Goal: Task Accomplishment & Management: Complete application form

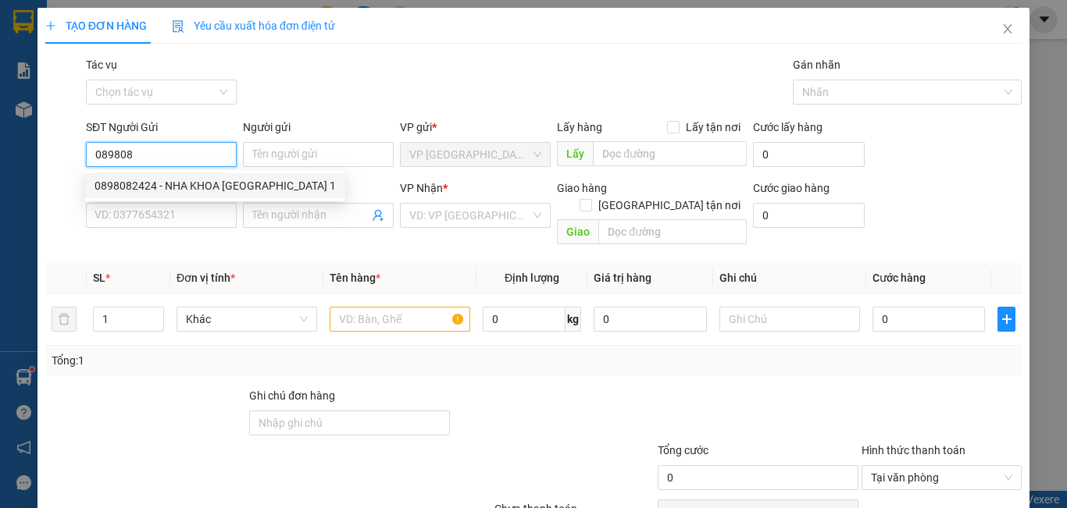
click at [207, 176] on div "0898082424 - NHA KHOA [GEOGRAPHIC_DATA] 1" at bounding box center [215, 185] width 260 height 25
type input "0898082424"
type input "NHA KHOA MỸ ANH 1"
type input "0769389549"
type input "LABO NỤ CƯỜI"
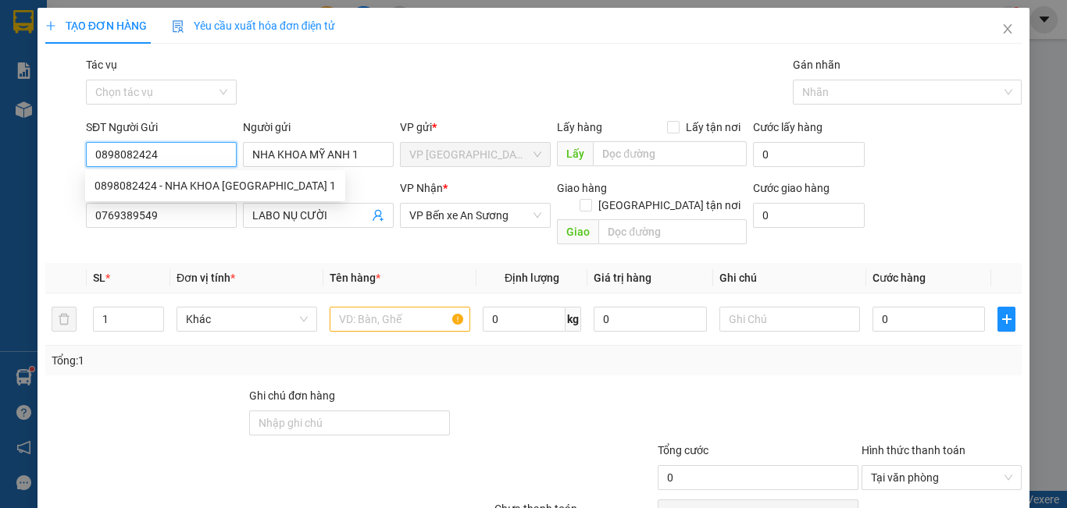
type input "20.000"
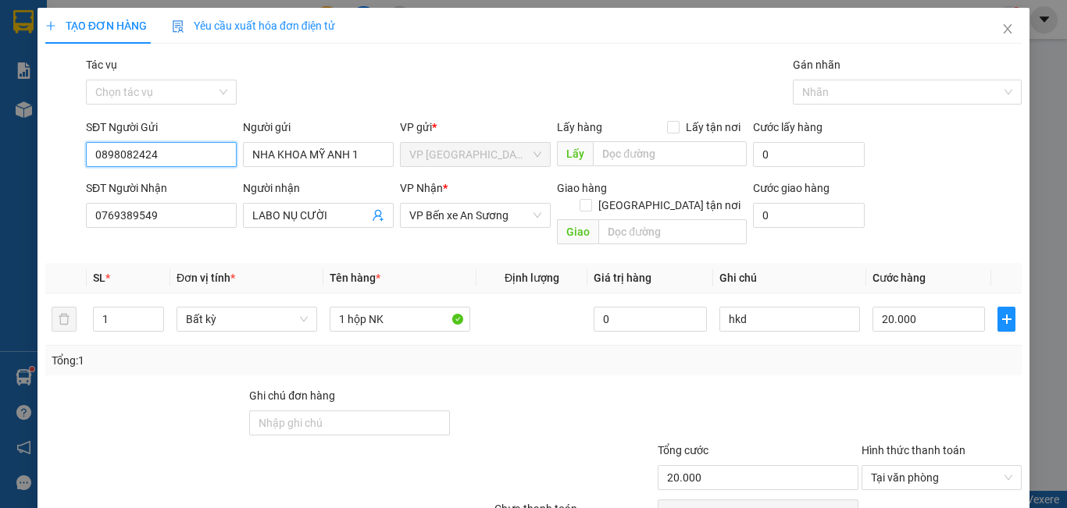
scroll to position [70, 0]
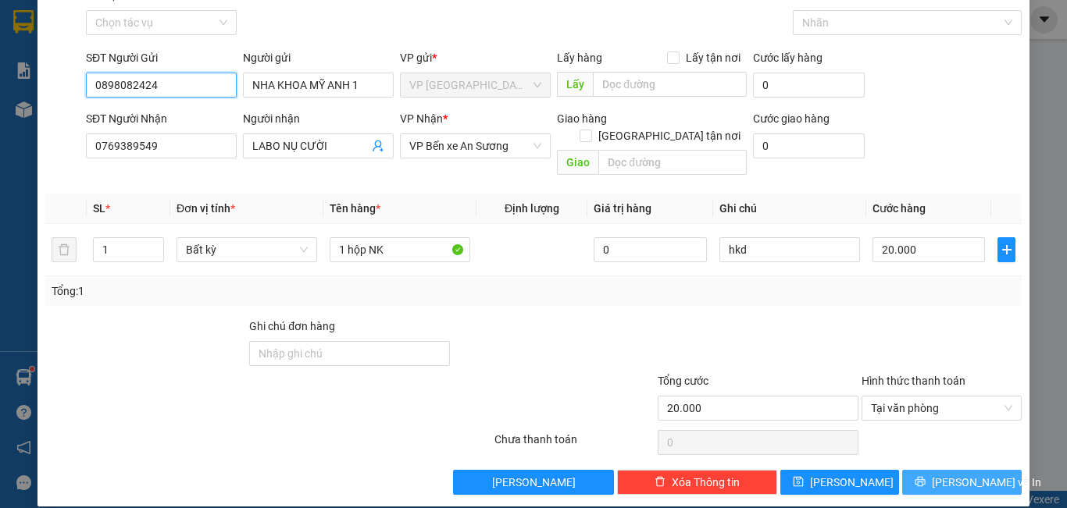
type input "0898082424"
click at [955, 474] on span "[PERSON_NAME] và In" at bounding box center [986, 482] width 109 height 17
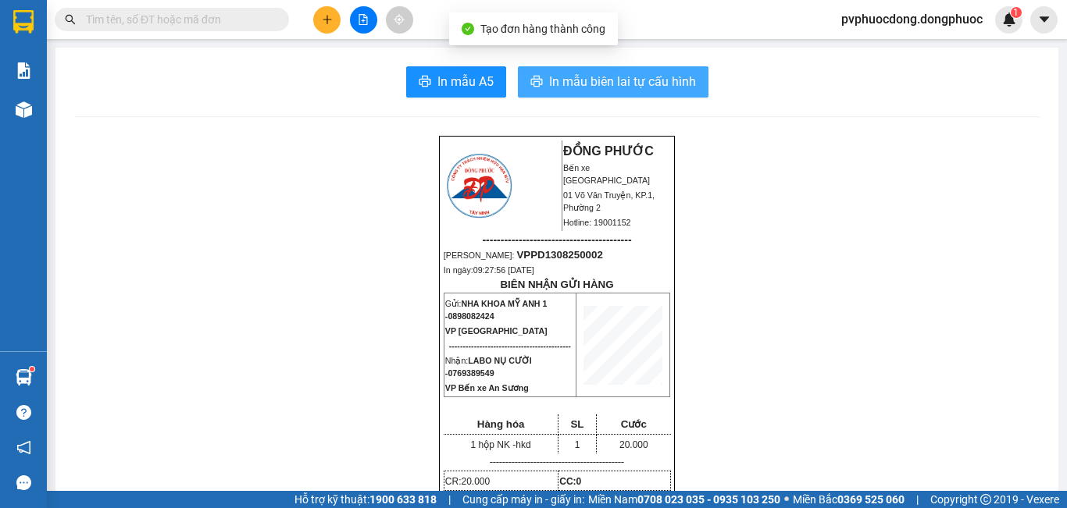
click at [666, 80] on span "In mẫu biên lai tự cấu hình" at bounding box center [622, 82] width 147 height 20
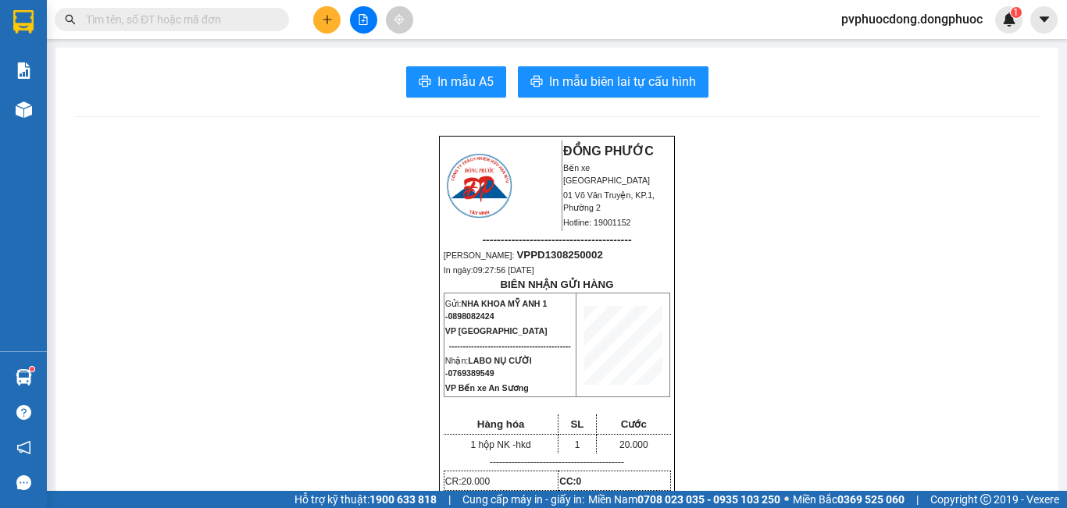
click at [323, 23] on icon "plus" at bounding box center [327, 19] width 11 height 11
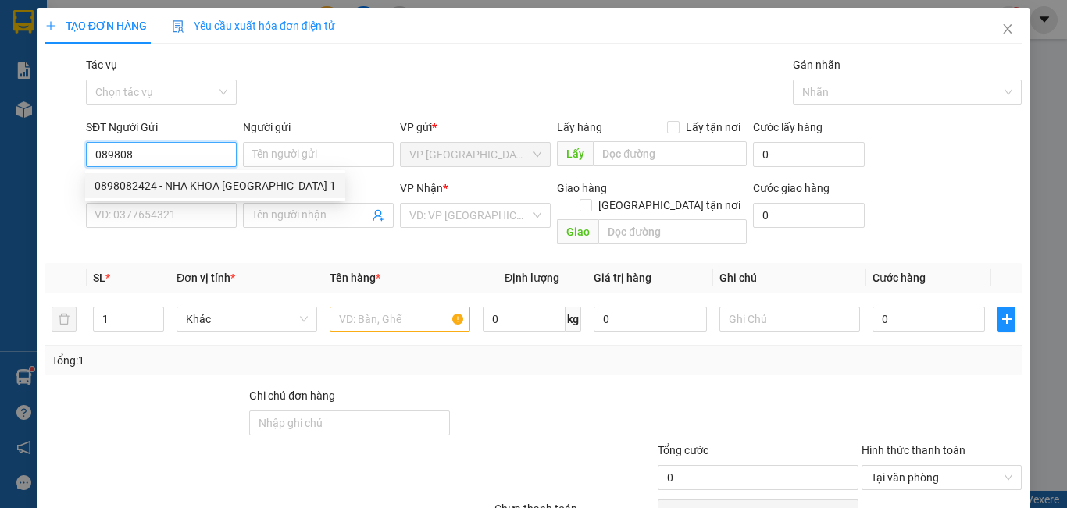
click at [138, 180] on div "0898082424 - NHA KHOA [GEOGRAPHIC_DATA] 1" at bounding box center [214, 185] width 241 height 17
type input "0898082424"
type input "NHA KHOA MỸ ANH 1"
type input "0769389549"
type input "LABO NỤ CƯỜI"
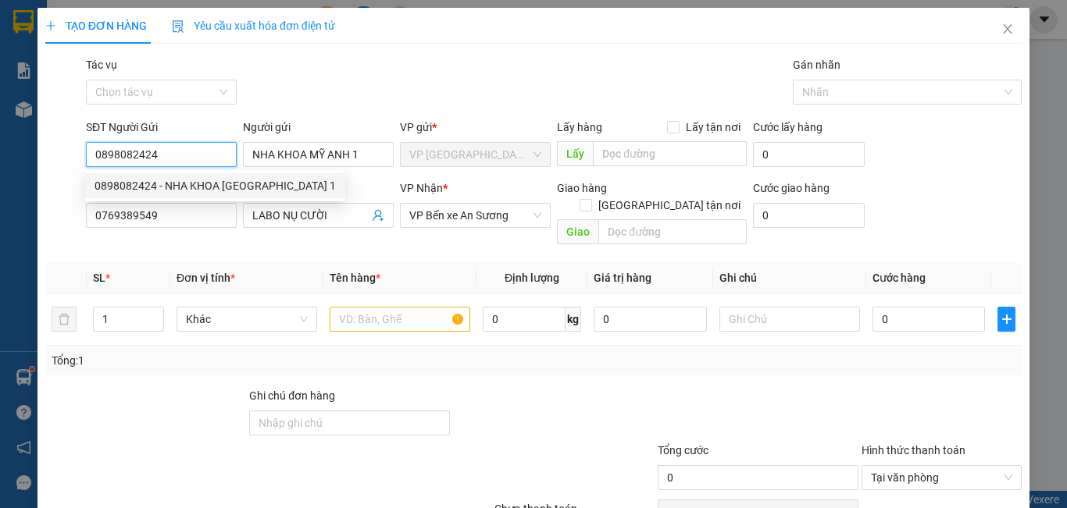
type input "20.000"
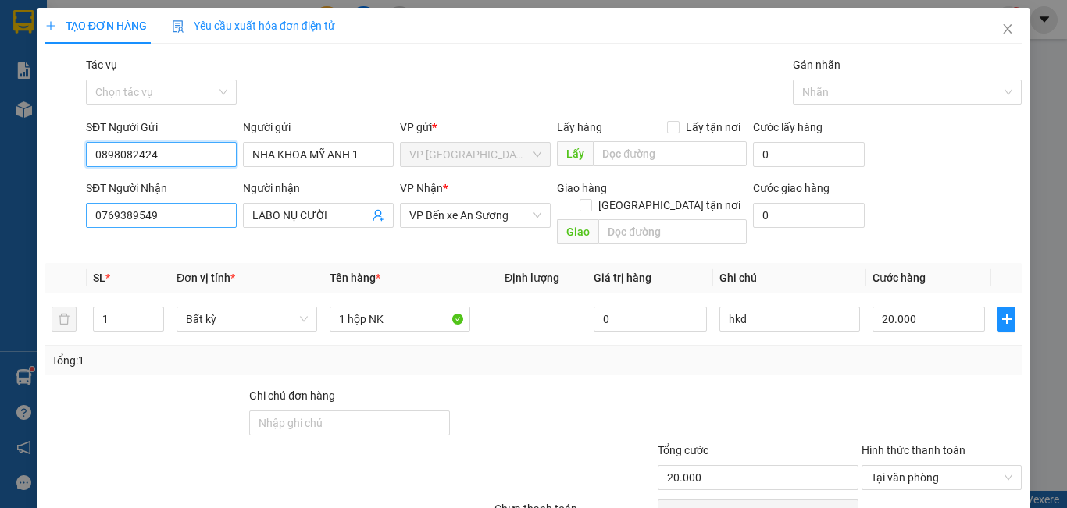
type input "0898082424"
drag, startPoint x: 160, startPoint y: 218, endPoint x: 30, endPoint y: 225, distance: 130.6
click at [30, 225] on div "TẠO ĐƠN HÀNG Yêu cầu xuất hóa đơn điện tử Transit Pickup Surcharge Ids Transit …" at bounding box center [533, 254] width 1067 height 508
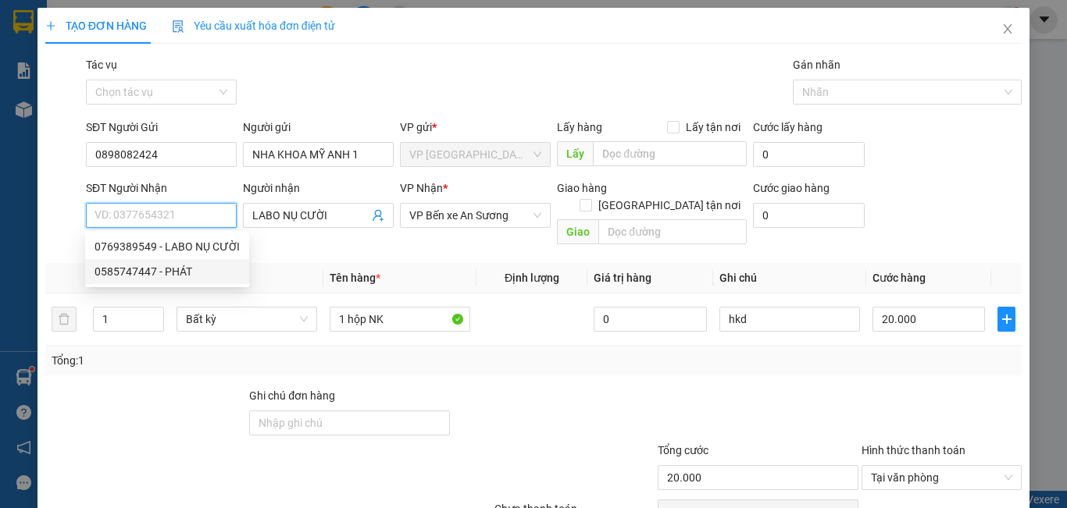
click at [130, 273] on div "0585747447 - PHÁT" at bounding box center [166, 271] width 145 height 17
type input "0585747447"
type input "PHÁT"
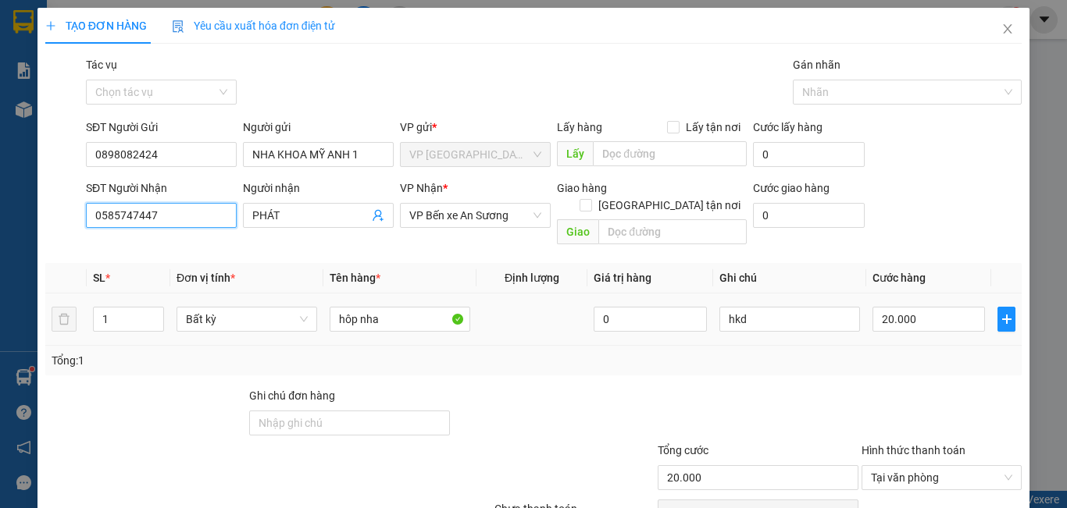
scroll to position [70, 0]
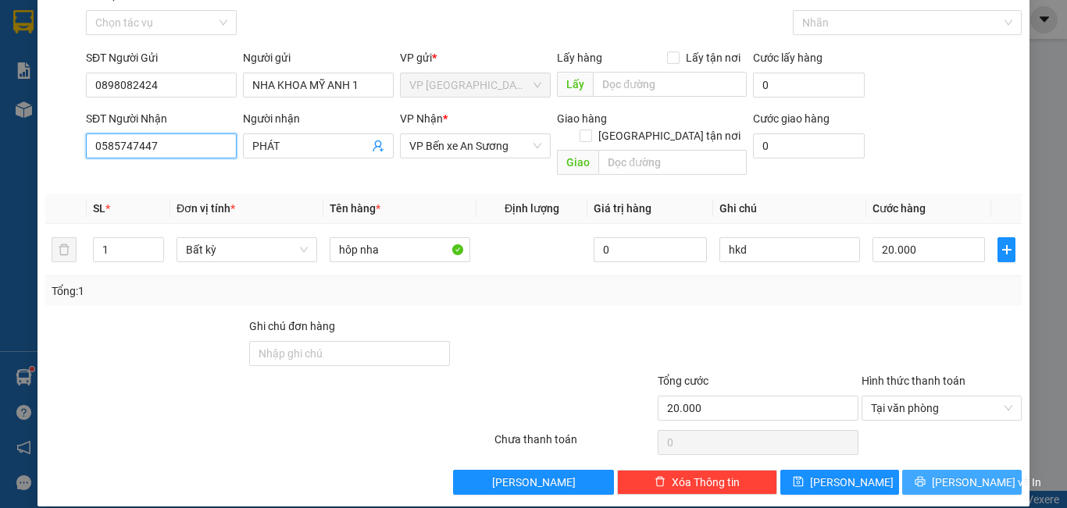
type input "0585747447"
click at [948, 474] on span "[PERSON_NAME] và In" at bounding box center [986, 482] width 109 height 17
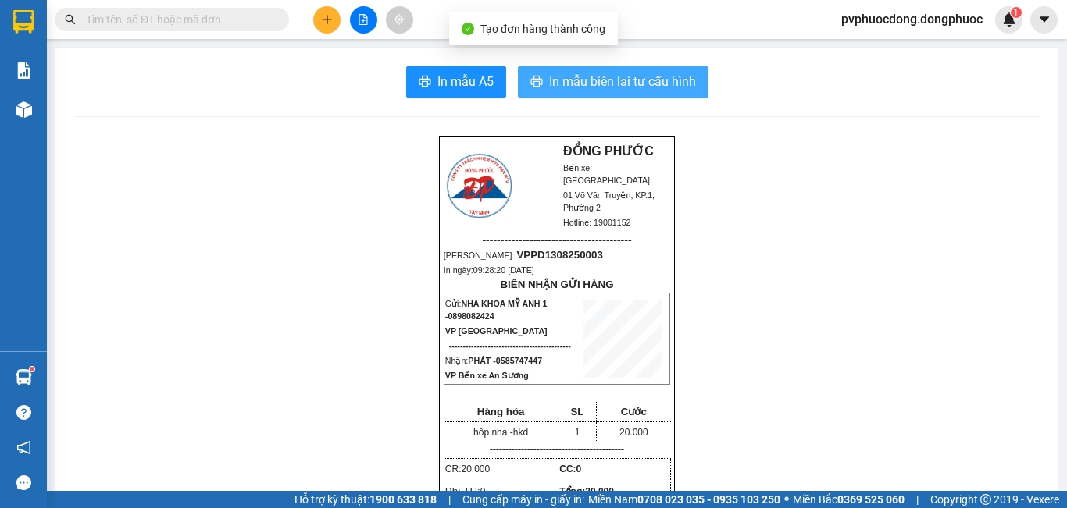
click at [594, 86] on span "In mẫu biên lai tự cấu hình" at bounding box center [622, 82] width 147 height 20
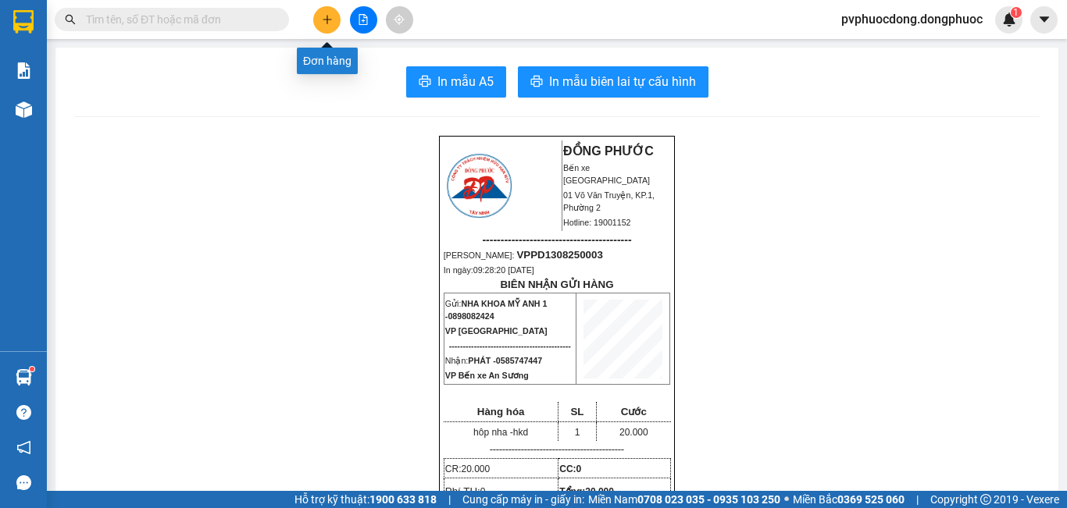
click at [315, 16] on button at bounding box center [326, 19] width 27 height 27
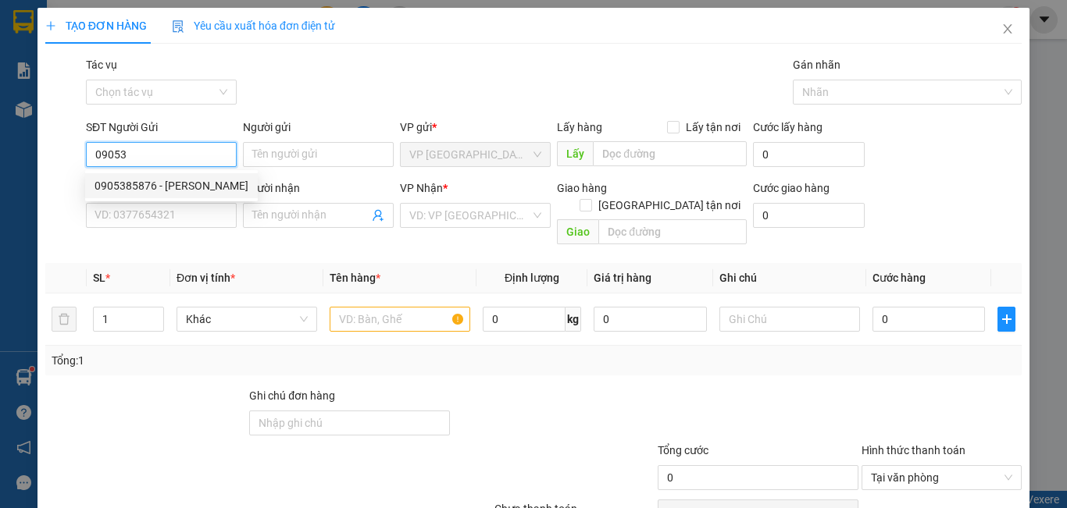
click at [141, 186] on div "0905385876 - [PERSON_NAME]" at bounding box center [171, 185] width 154 height 17
type input "0905385876"
type input "[PERSON_NAME]"
type input "0397432757"
type input "THƯ"
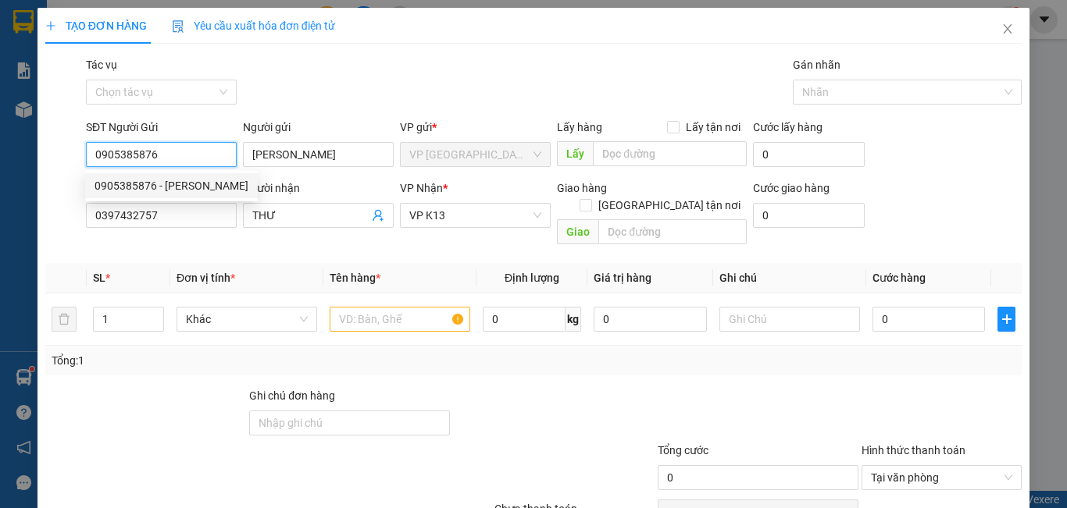
type input "40.000"
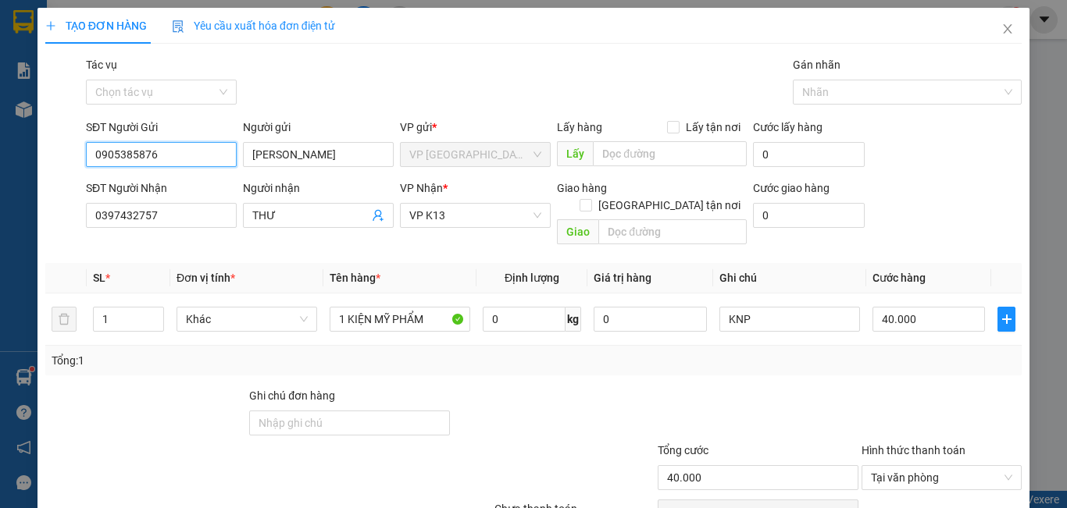
scroll to position [70, 0]
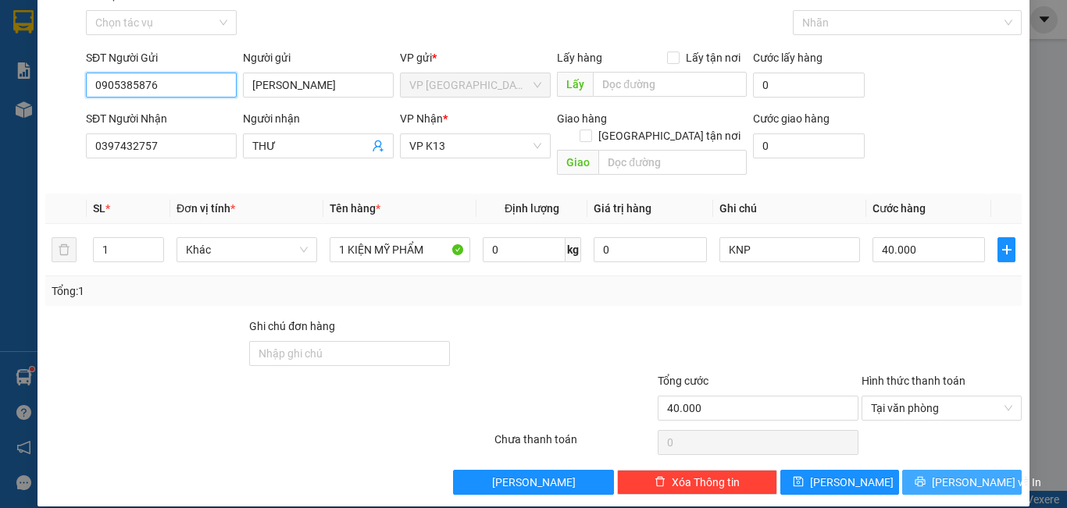
type input "0905385876"
click at [963, 474] on span "[PERSON_NAME] và In" at bounding box center [986, 482] width 109 height 17
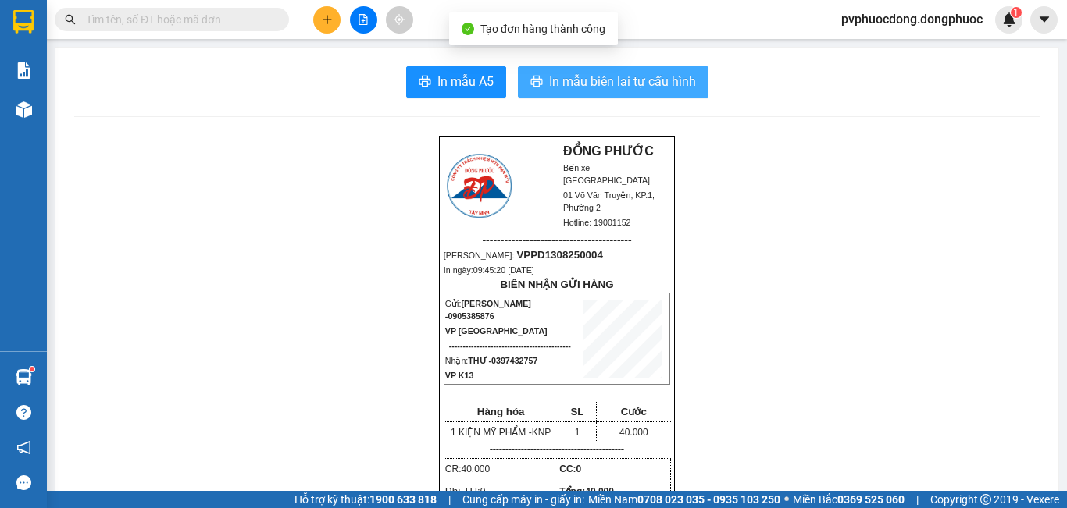
click at [593, 81] on span "In mẫu biên lai tự cấu hình" at bounding box center [622, 82] width 147 height 20
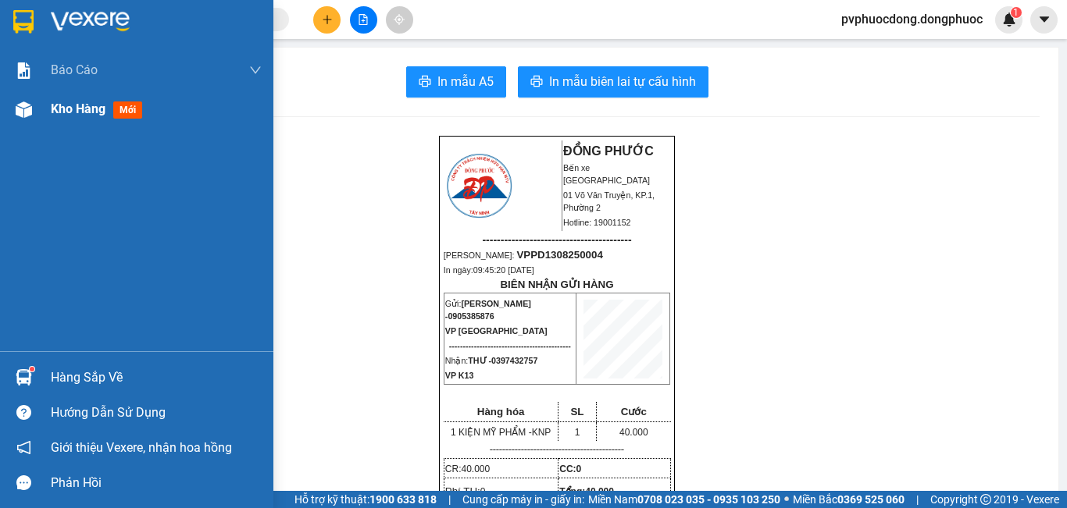
click at [33, 113] on div at bounding box center [23, 109] width 27 height 27
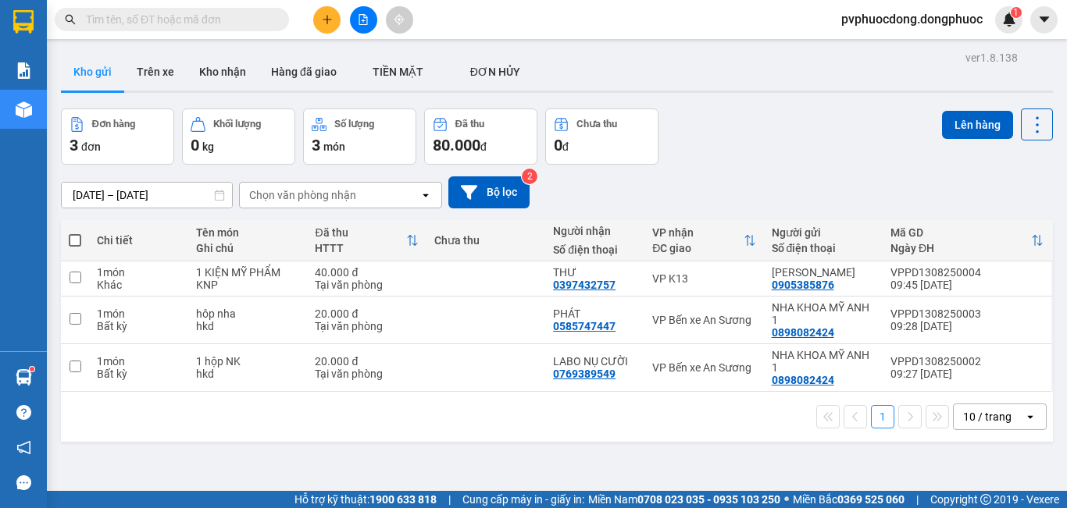
click at [840, 149] on div "Đơn hàng 3 đơn Khối lượng 0 kg Số lượng 3 món Đã thu 80.000 đ Chưa thu 0 đ Lên …" at bounding box center [557, 137] width 992 height 56
click at [268, 314] on div "hôp nha" at bounding box center [247, 314] width 103 height 12
checkbox input "true"
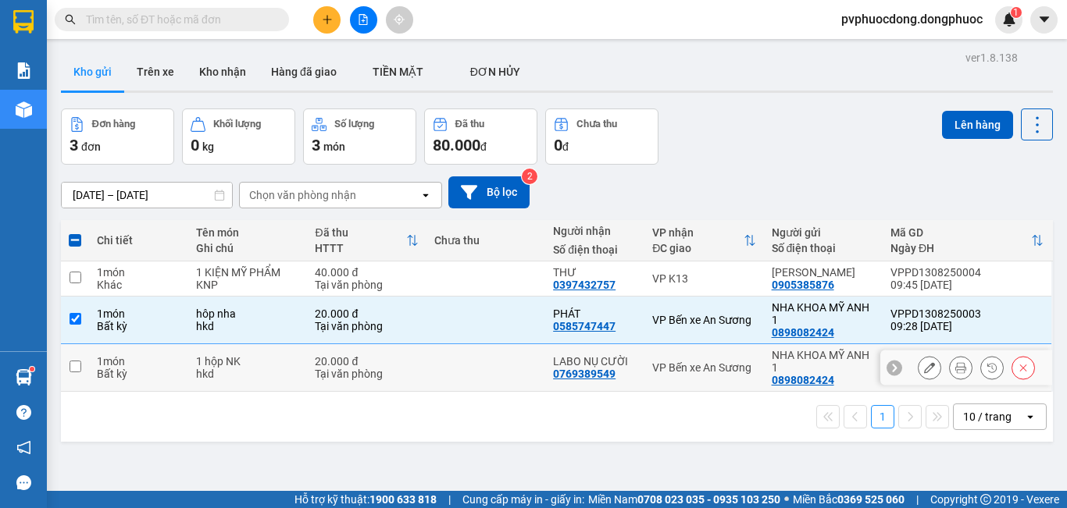
click at [259, 354] on td "1 hộp NK hkd" at bounding box center [247, 368] width 119 height 48
checkbox input "true"
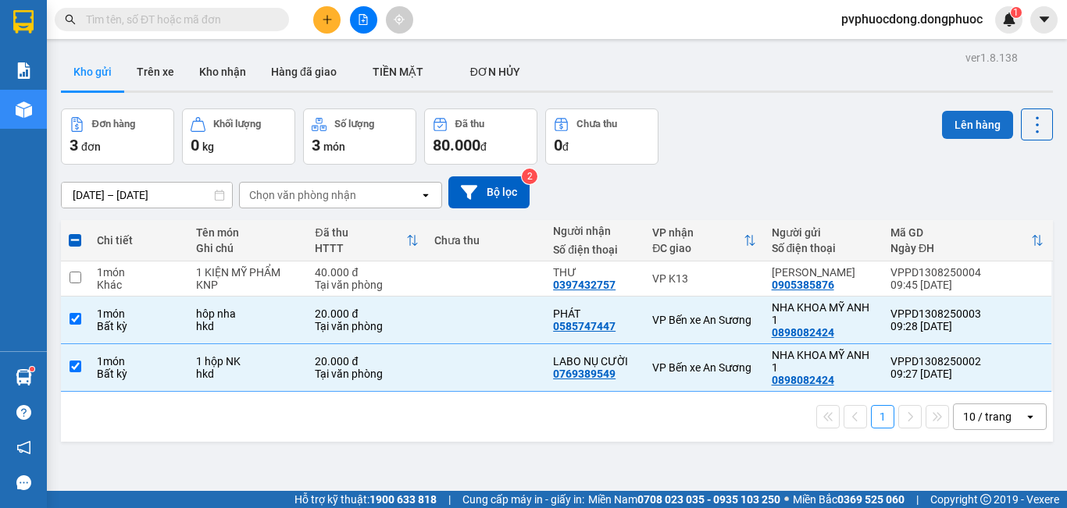
click at [981, 134] on button "Lên hàng" at bounding box center [977, 125] width 71 height 28
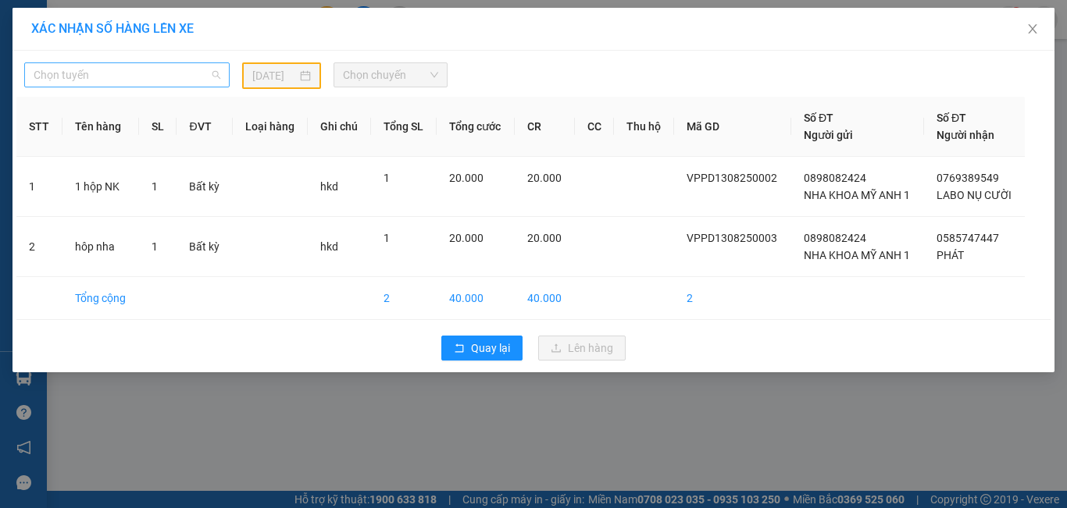
click at [180, 66] on span "Chọn tuyến" at bounding box center [127, 74] width 187 height 23
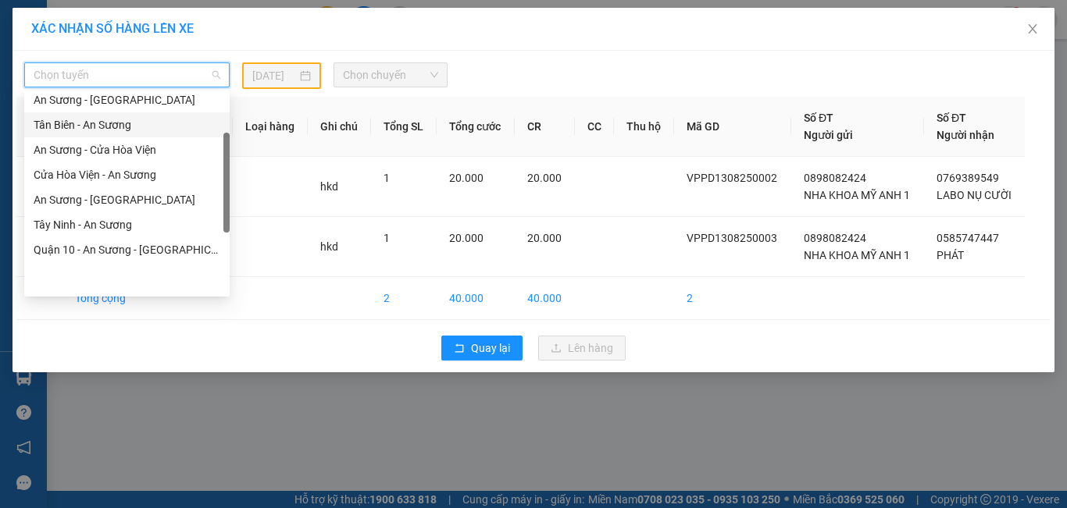
scroll to position [156, 0]
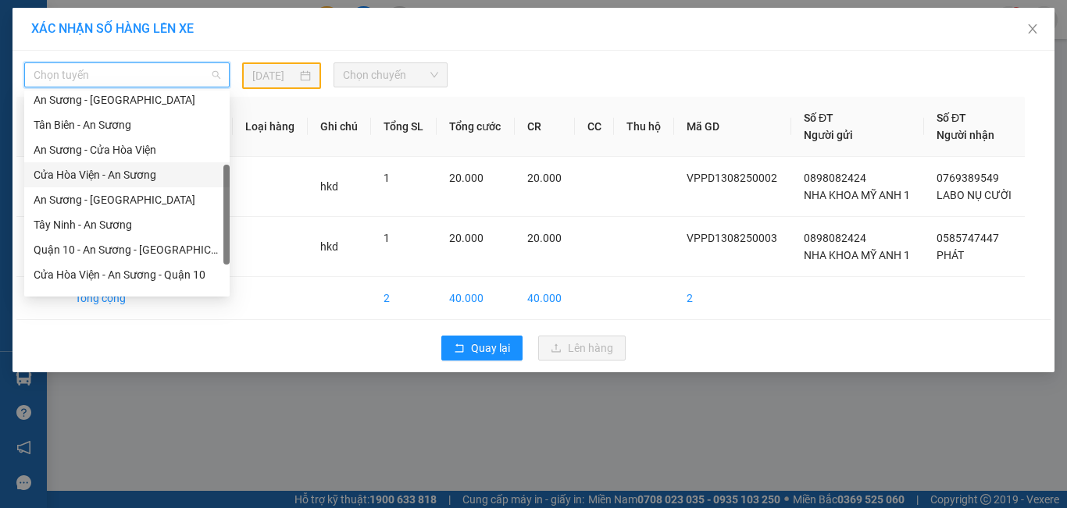
click at [130, 168] on div "Cửa Hòa Viện - An Sương" at bounding box center [127, 174] width 187 height 17
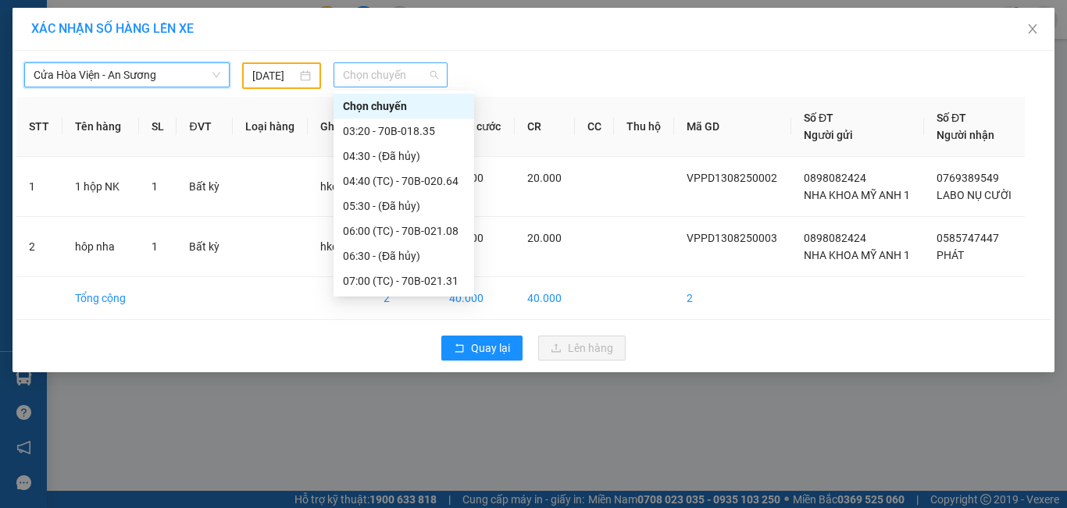
click at [376, 74] on span "Chọn chuyến" at bounding box center [391, 74] width 96 height 23
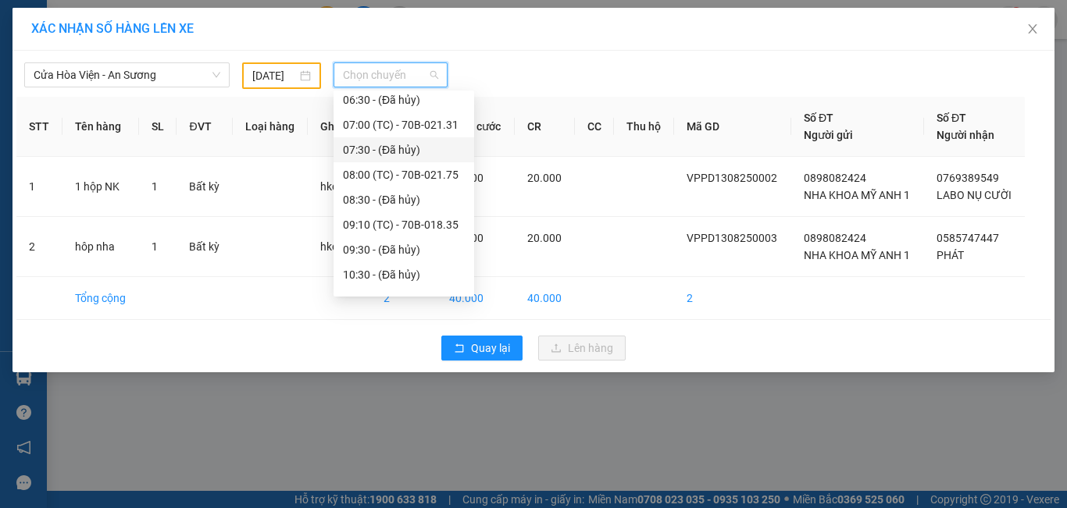
scroll to position [234, 0]
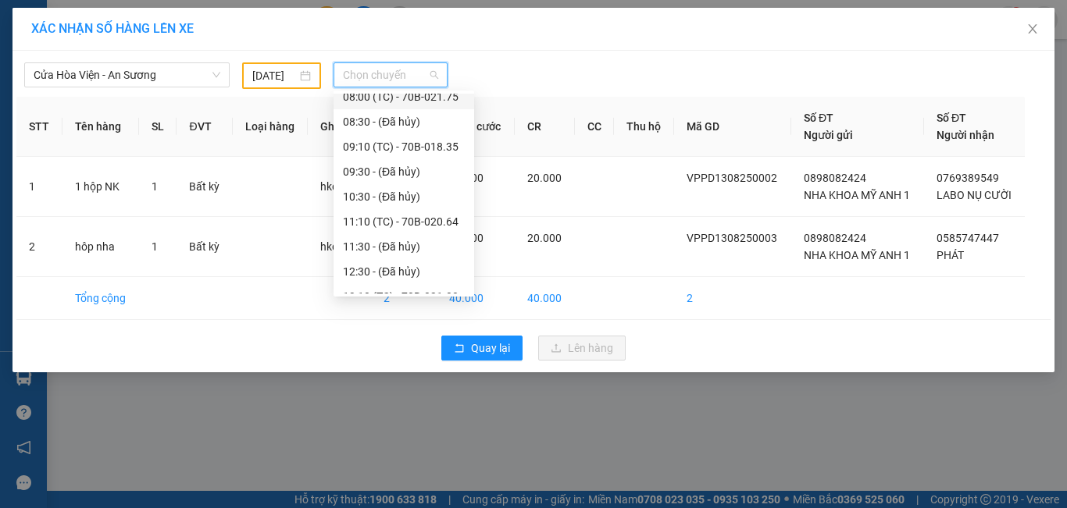
click at [266, 73] on input "[DATE]" at bounding box center [274, 75] width 44 height 17
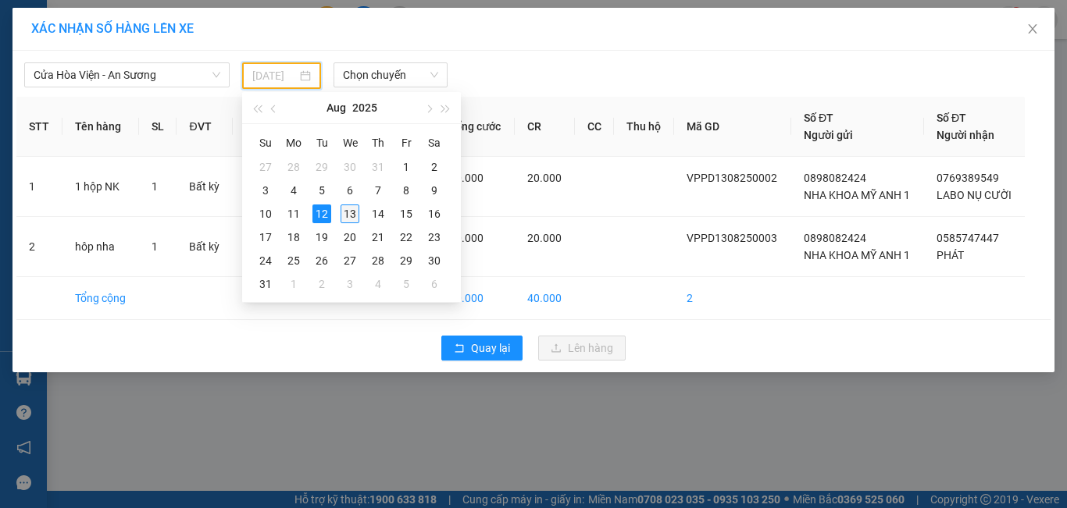
click at [346, 203] on td "13" at bounding box center [350, 213] width 28 height 23
type input "[DATE]"
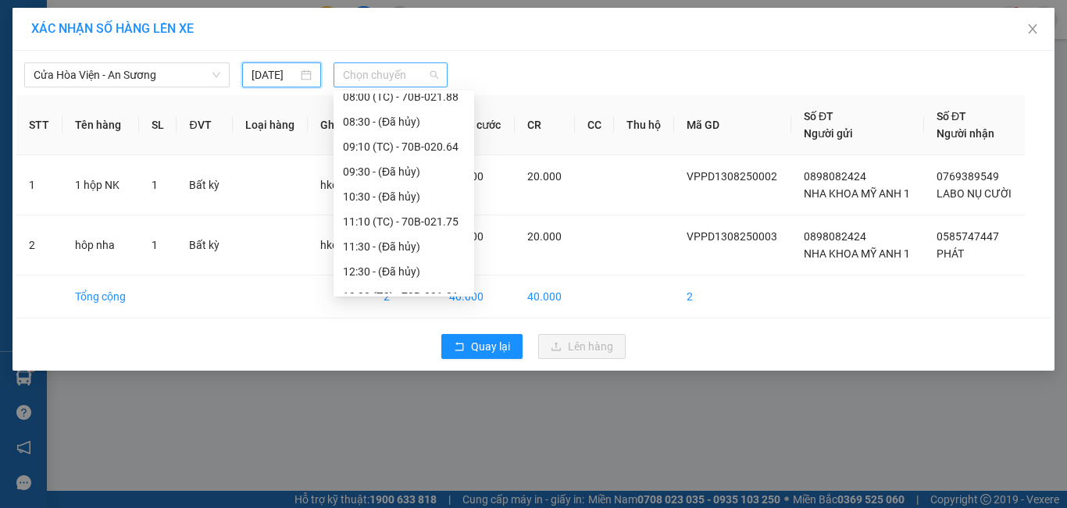
click at [390, 71] on span "Chọn chuyến" at bounding box center [391, 74] width 96 height 23
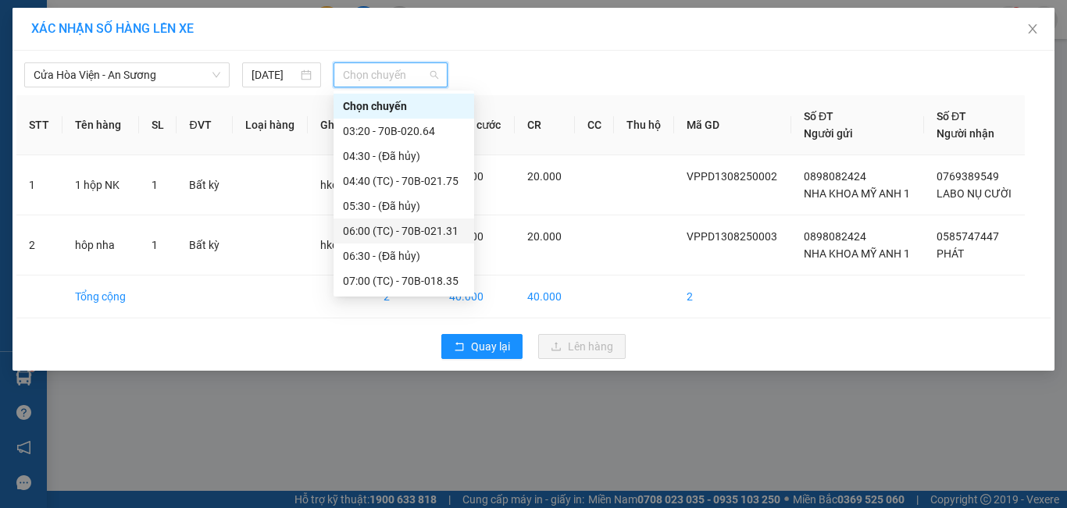
scroll to position [156, 0]
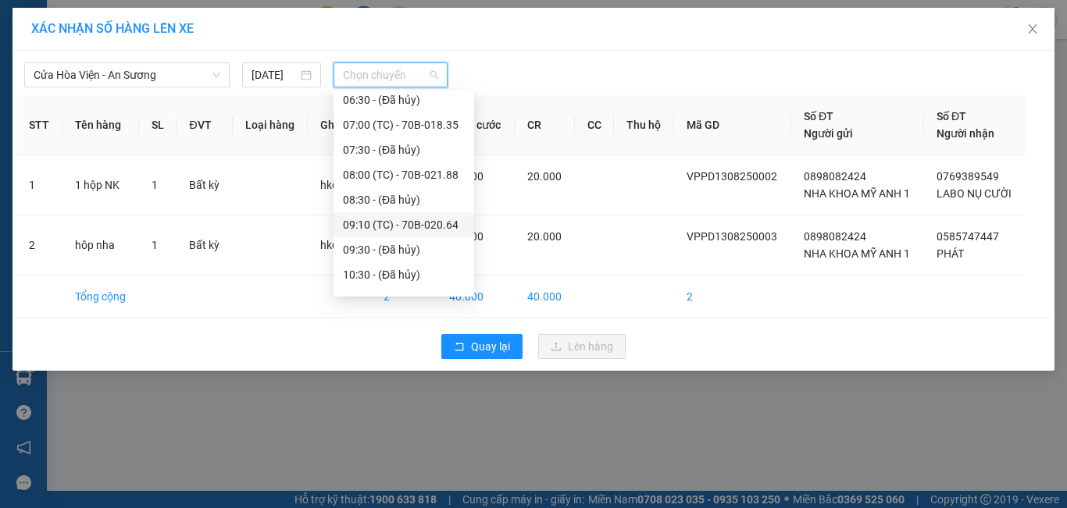
click at [426, 224] on div "09:10 (TC) - 70B-020.64" at bounding box center [404, 224] width 122 height 17
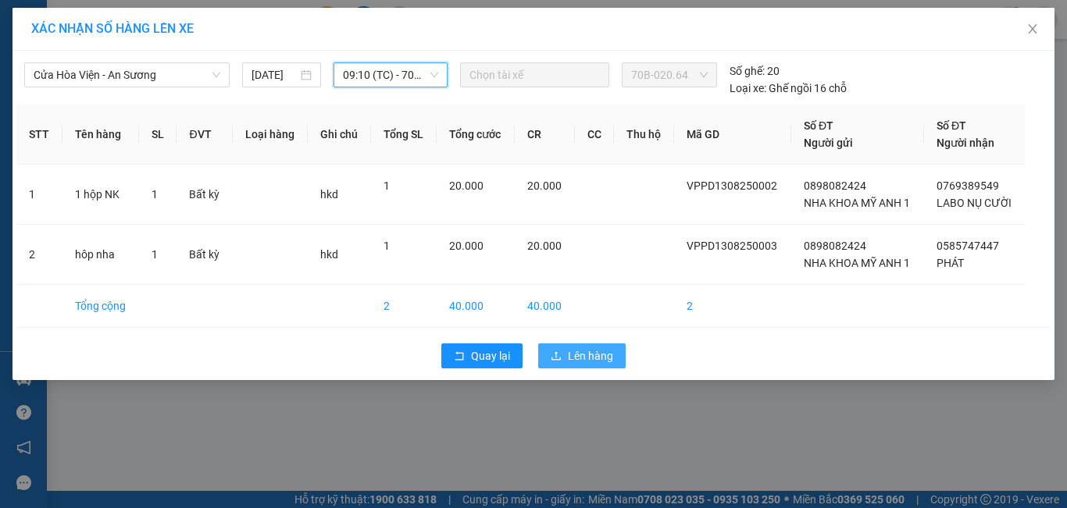
click at [594, 362] on span "Lên hàng" at bounding box center [590, 356] width 45 height 17
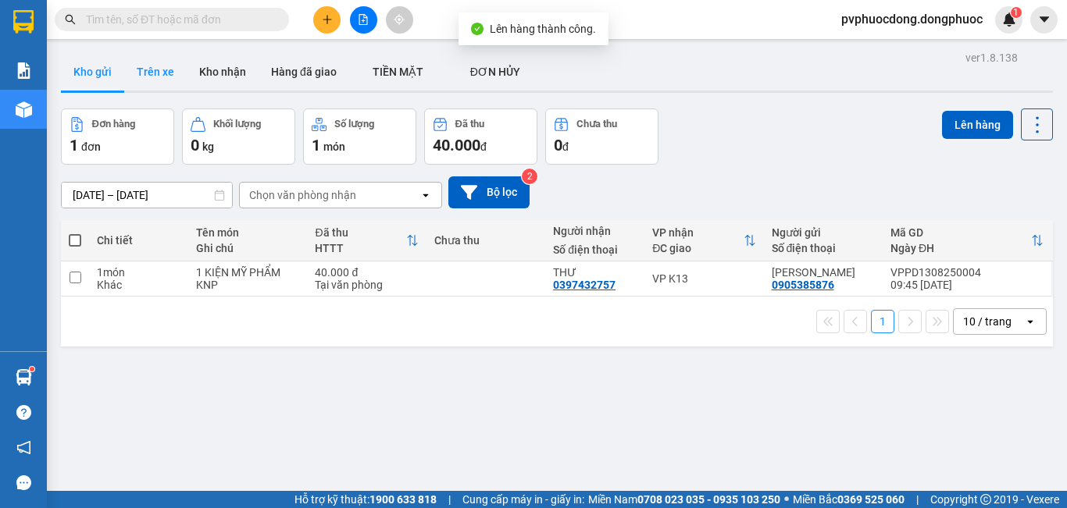
click at [183, 60] on button "Trên xe" at bounding box center [155, 71] width 62 height 37
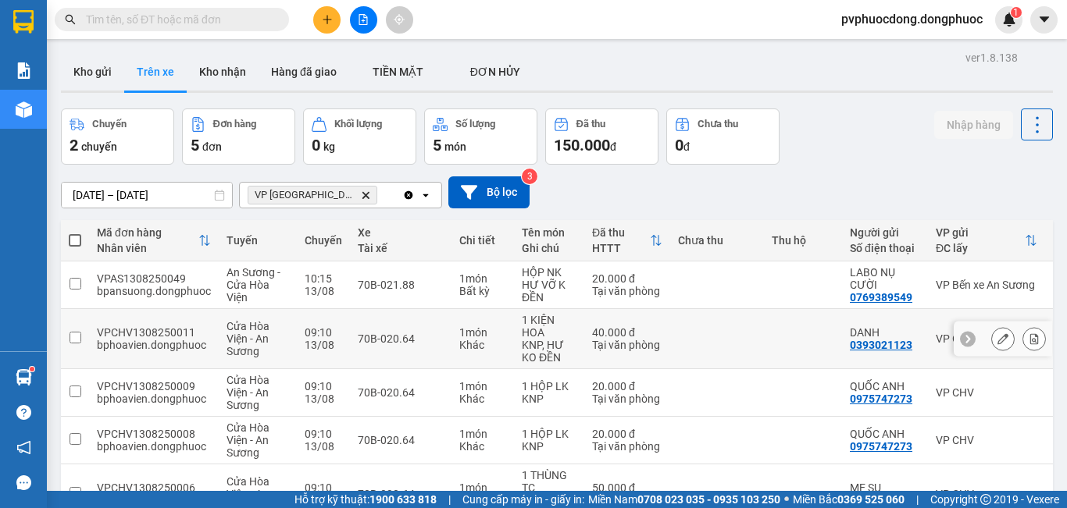
scroll to position [104, 0]
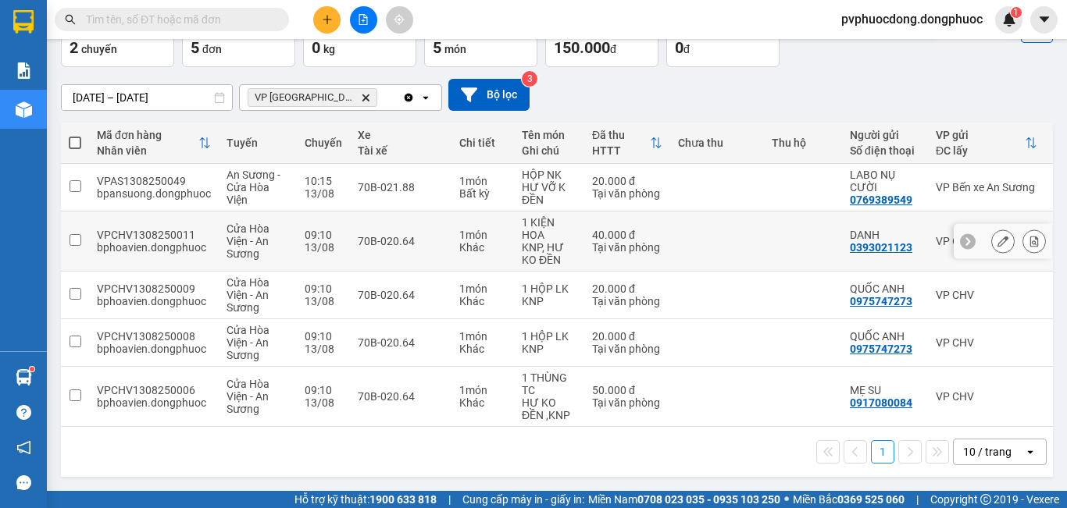
click at [407, 235] on div "70B-020.64" at bounding box center [401, 241] width 86 height 12
checkbox input "true"
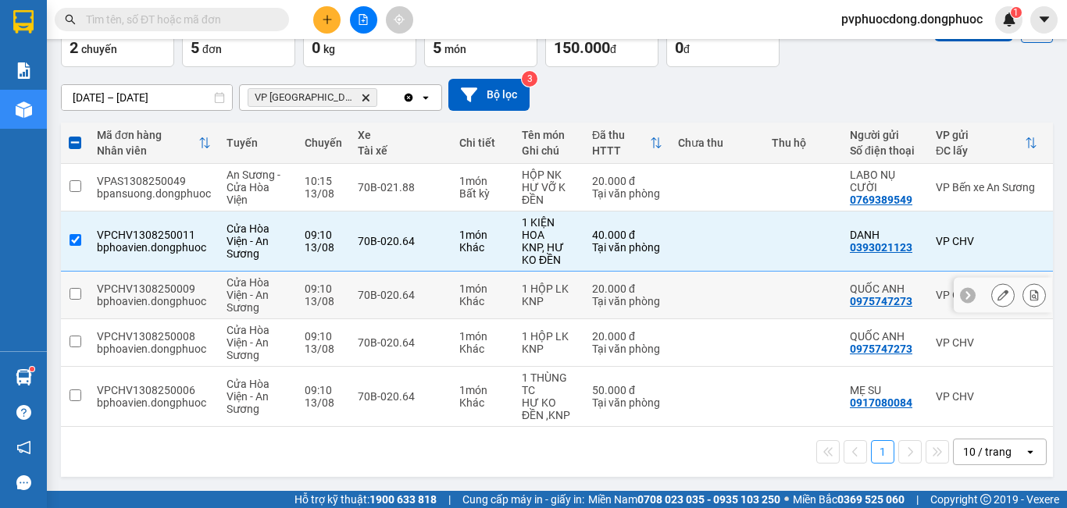
click at [398, 289] on div "70B-020.64" at bounding box center [401, 295] width 86 height 12
checkbox input "true"
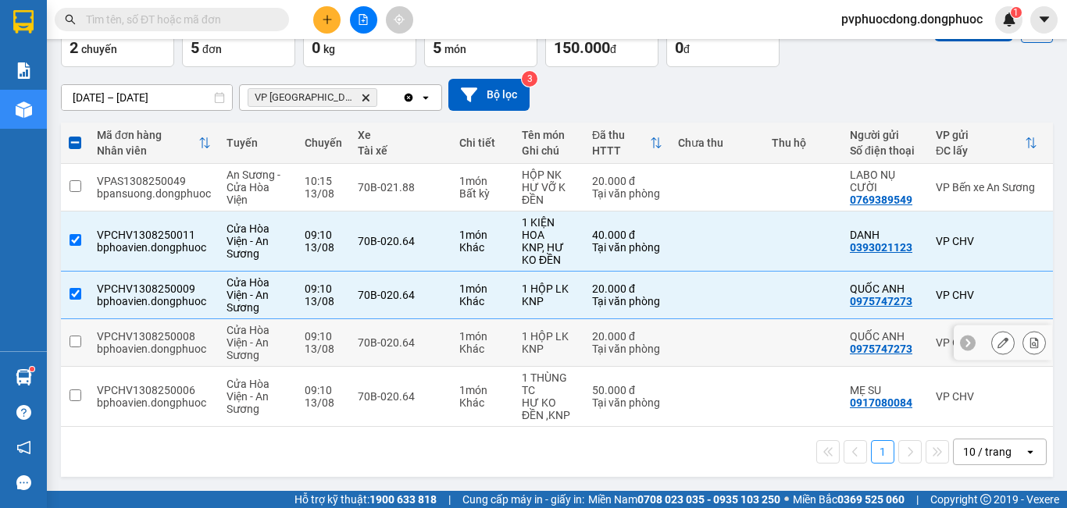
click at [422, 342] on div "70B-020.64" at bounding box center [401, 343] width 86 height 12
checkbox input "true"
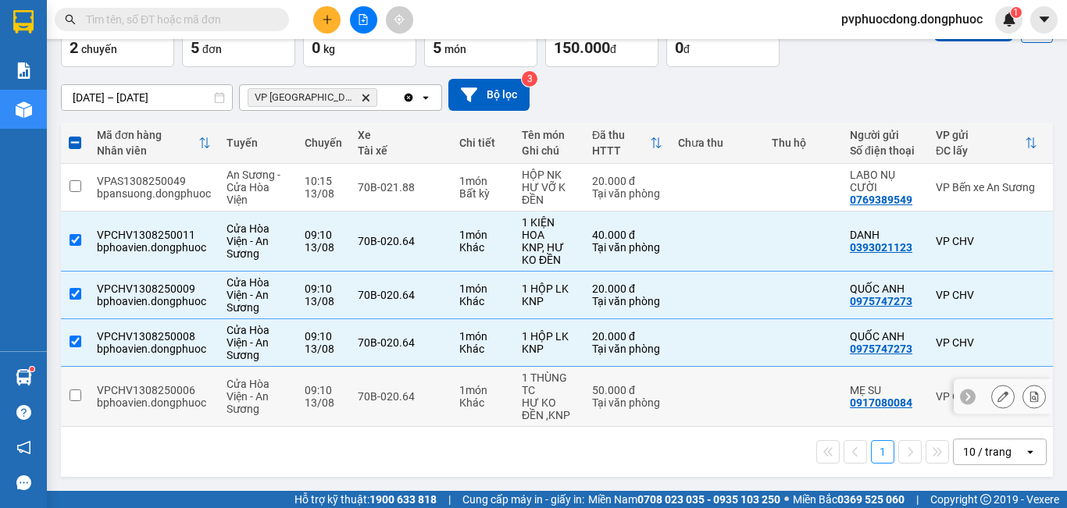
click at [425, 371] on td "70B-020.64" at bounding box center [401, 397] width 102 height 60
checkbox input "true"
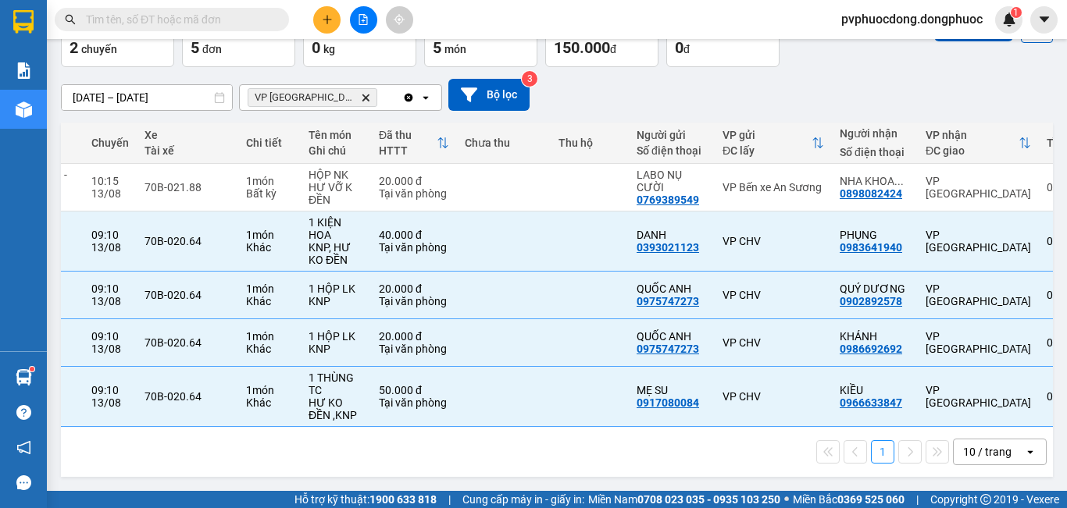
scroll to position [0, 0]
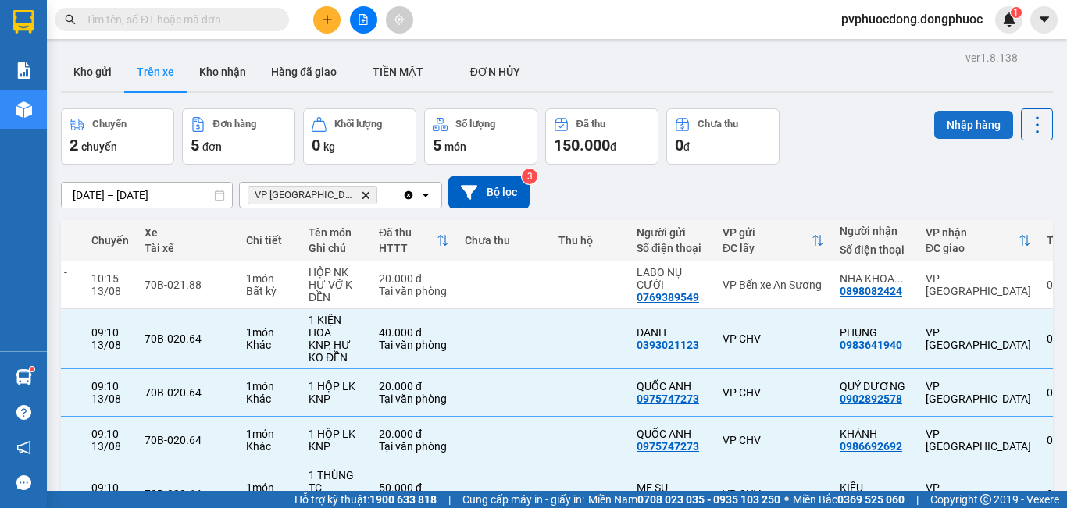
click at [943, 123] on button "Nhập hàng" at bounding box center [973, 125] width 79 height 28
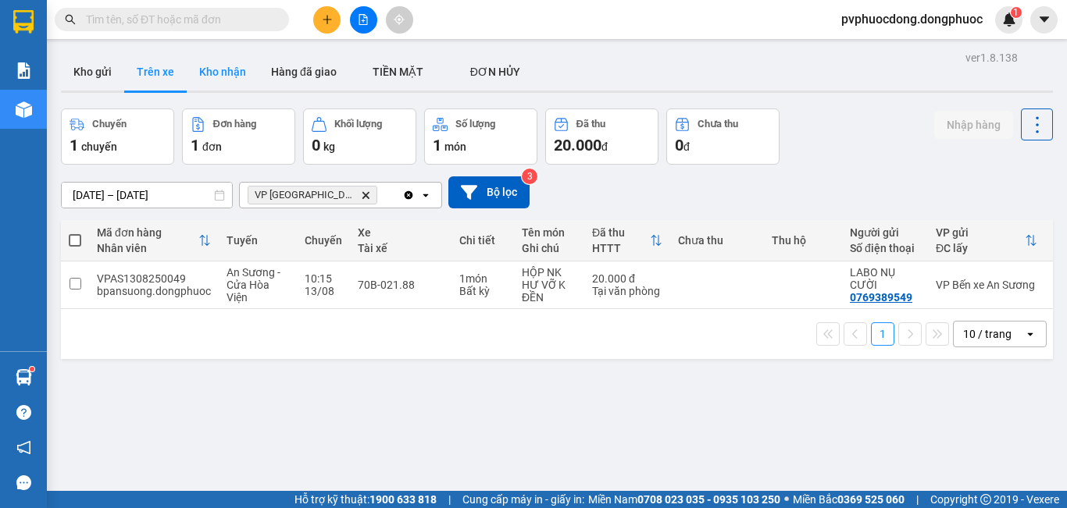
click at [222, 73] on button "Kho nhận" at bounding box center [223, 71] width 72 height 37
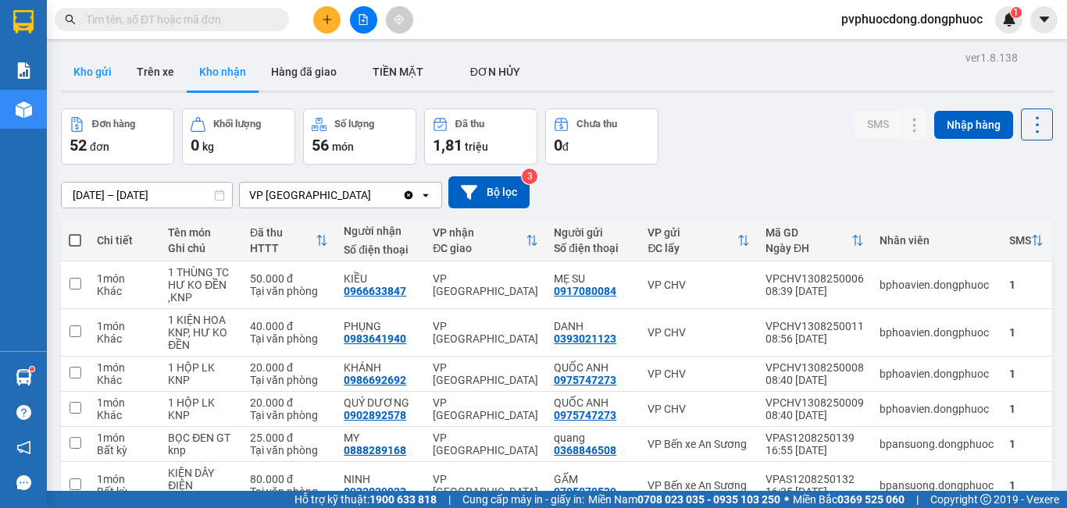
click at [108, 73] on button "Kho gửi" at bounding box center [92, 71] width 63 height 37
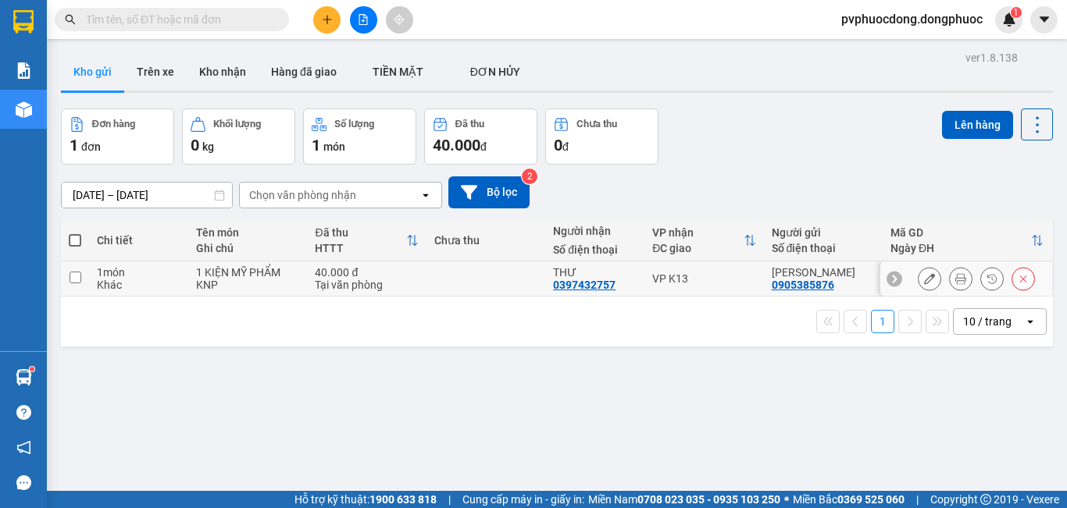
click at [225, 274] on div "1 KIỆN MỸ PHẨM" at bounding box center [247, 272] width 103 height 12
checkbox input "true"
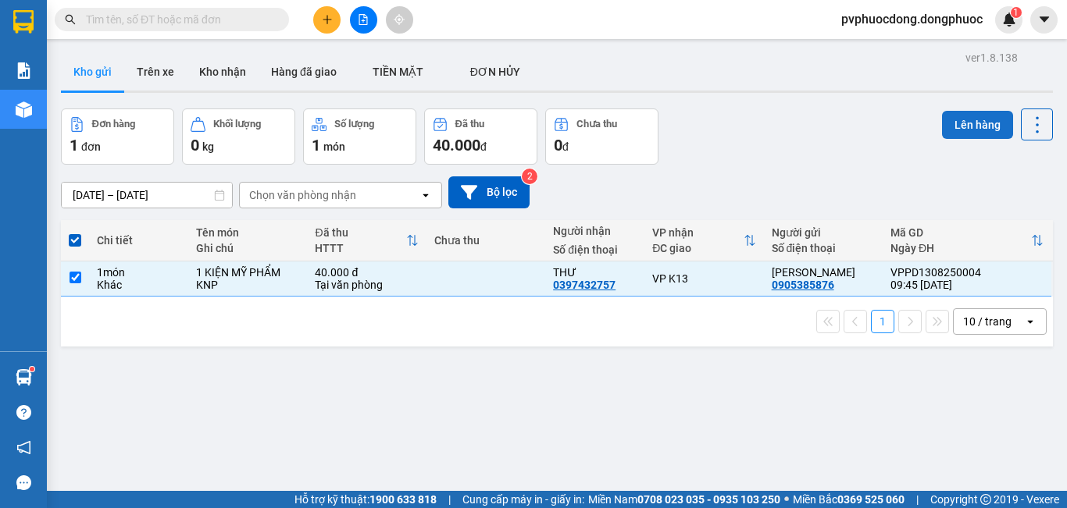
click at [971, 129] on button "Lên hàng" at bounding box center [977, 125] width 71 height 28
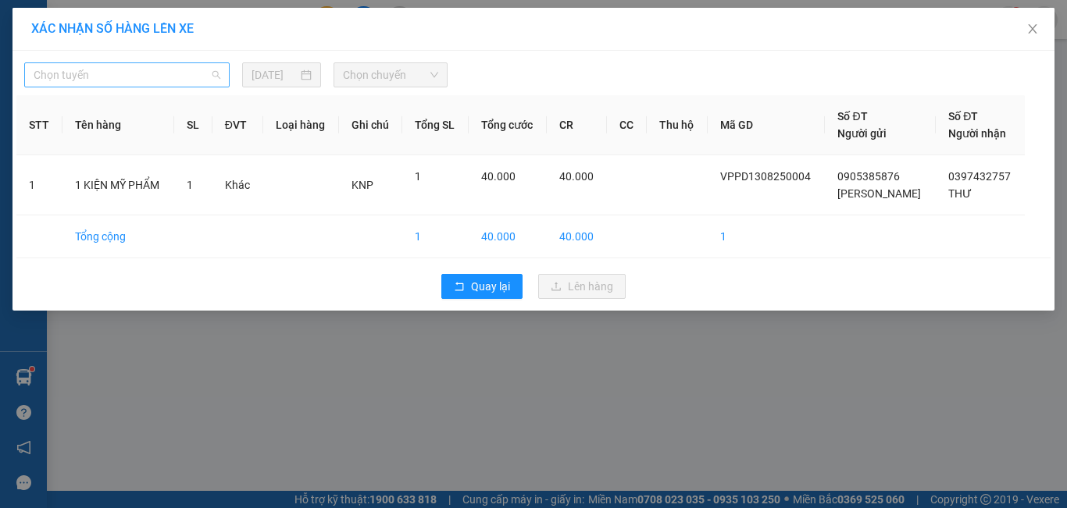
click at [170, 70] on span "Chọn tuyến" at bounding box center [127, 74] width 187 height 23
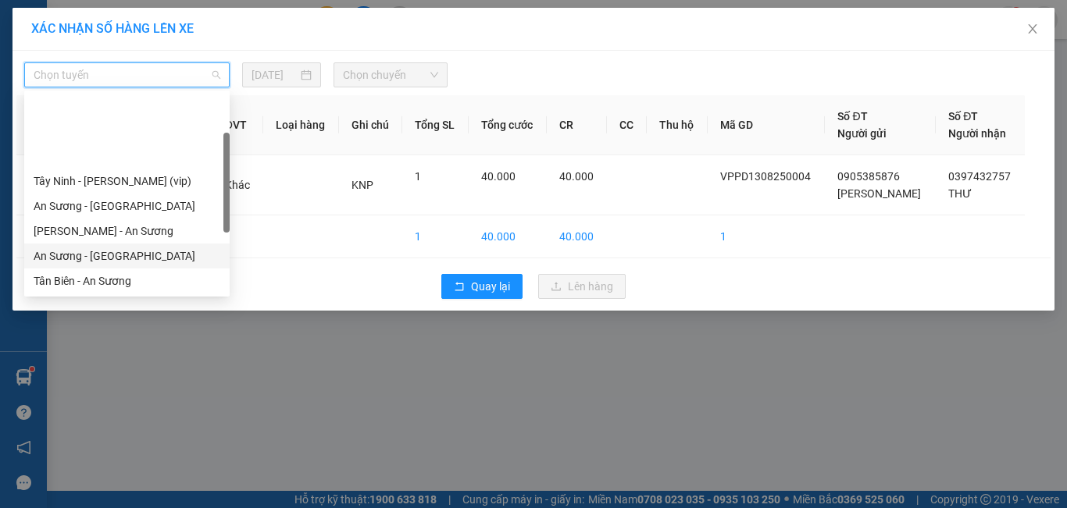
scroll to position [156, 0]
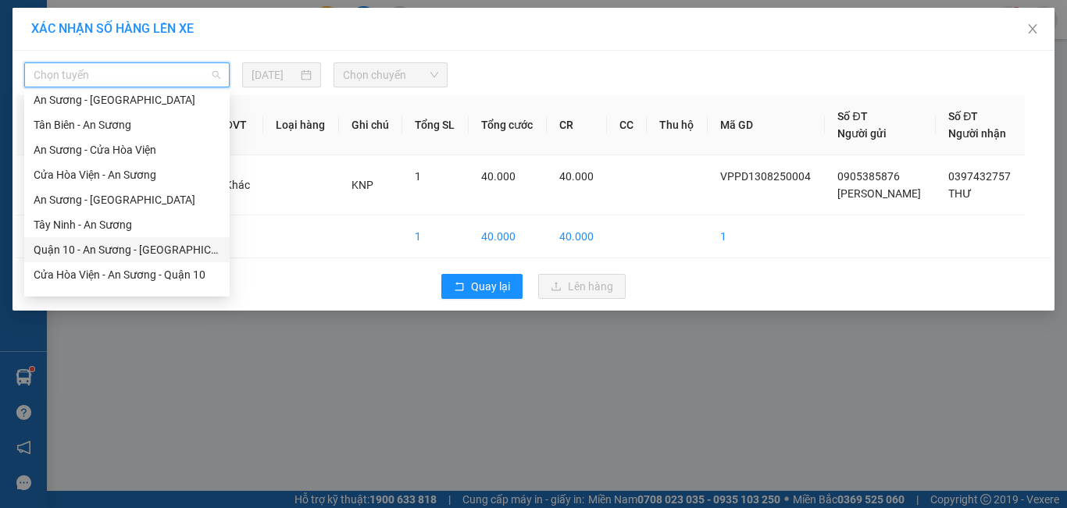
click at [97, 253] on div "Quận 10 - An Sương - [GEOGRAPHIC_DATA]" at bounding box center [127, 249] width 187 height 17
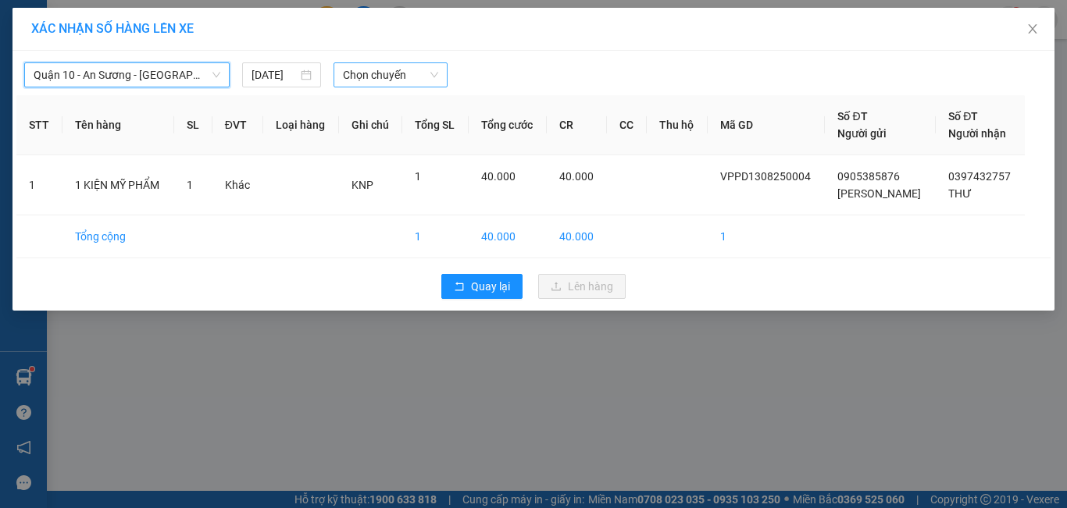
click at [425, 77] on span "Chọn chuyến" at bounding box center [391, 74] width 96 height 23
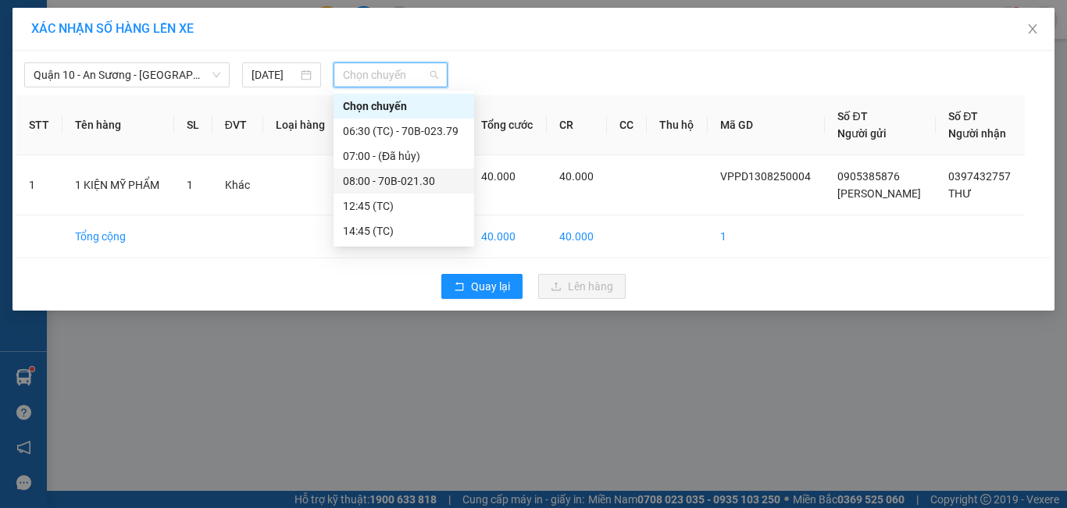
click at [401, 179] on div "08:00 - 70B-021.30" at bounding box center [404, 181] width 122 height 17
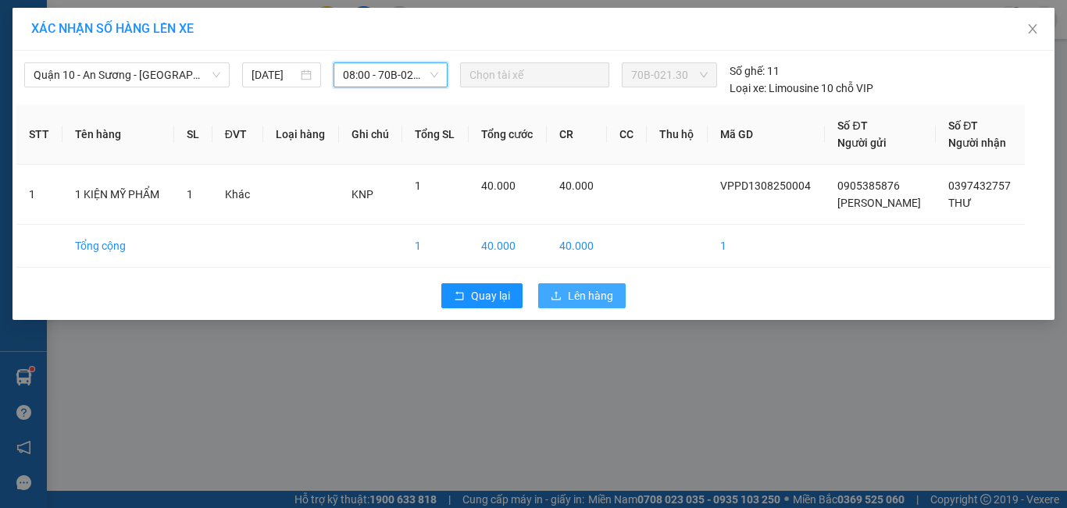
click at [592, 301] on span "Lên hàng" at bounding box center [590, 295] width 45 height 17
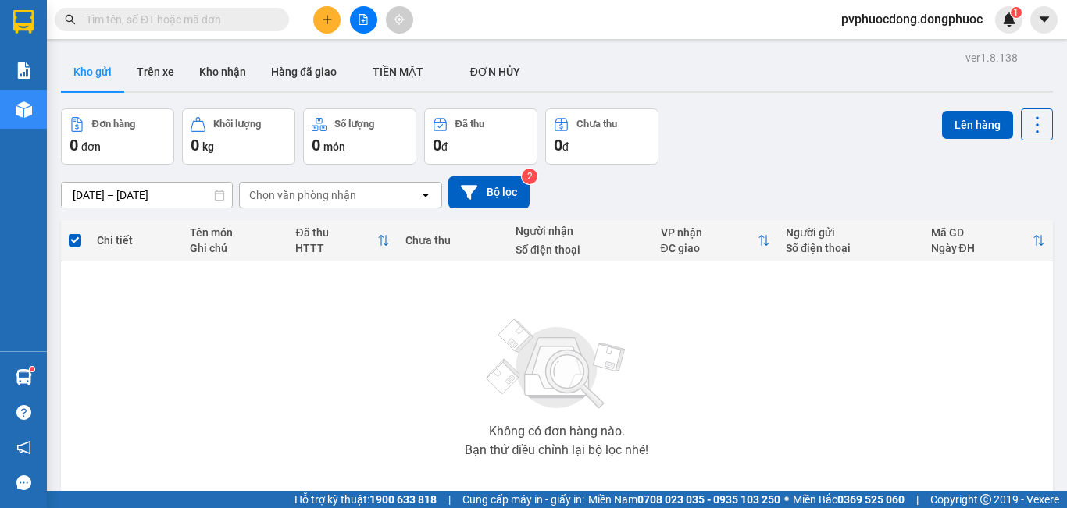
click at [214, 336] on div "Không có đơn hàng nào. Bạn thử điều chỉnh lại bộ lọc nhé!" at bounding box center [557, 383] width 976 height 234
click at [319, 17] on button at bounding box center [326, 19] width 27 height 27
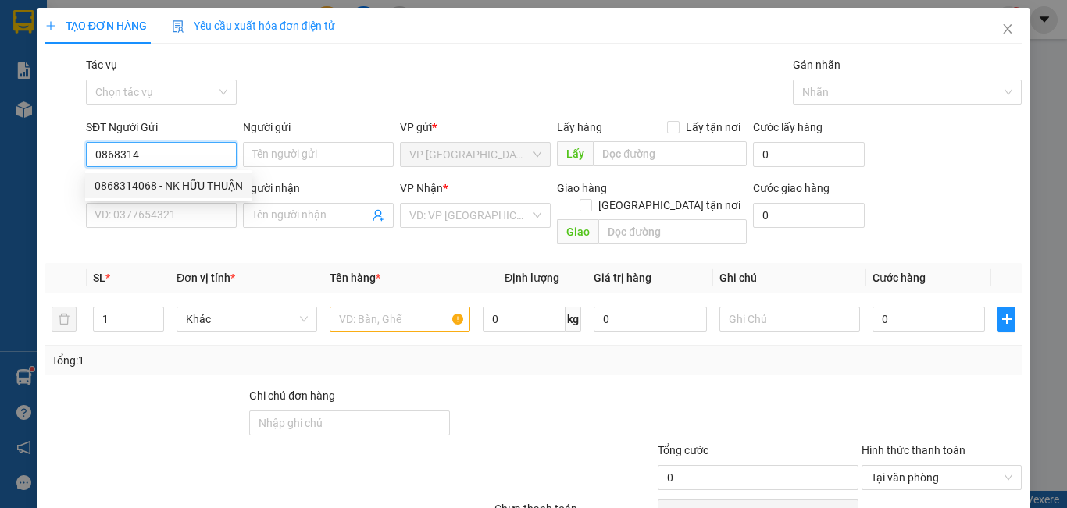
click at [184, 180] on div "0868314068 - NK HỮU THUẬN" at bounding box center [168, 185] width 148 height 17
type input "0868314068"
type input "NK HỮU THUẬN"
type input "0908084247"
type input "THIÊN SANH"
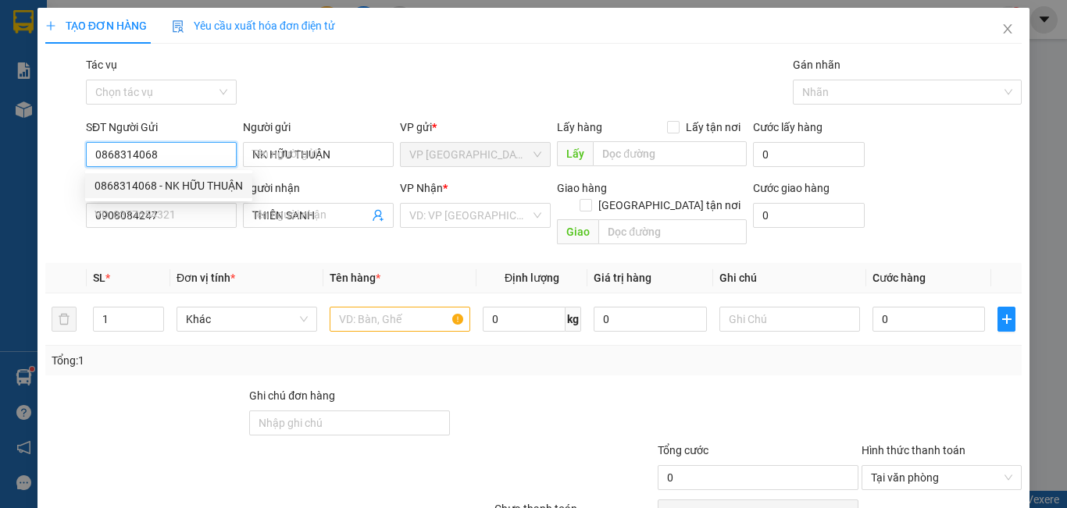
type input "20.000"
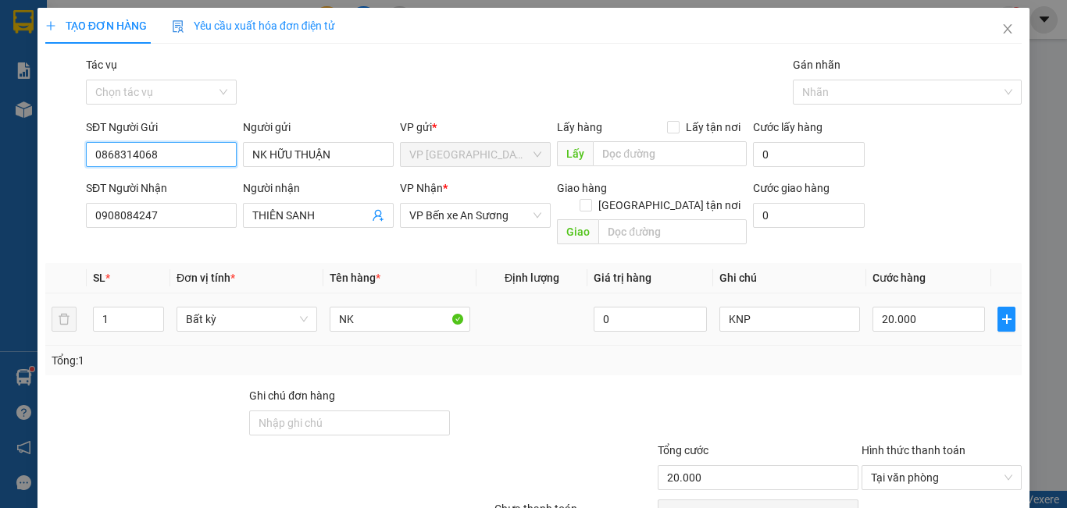
scroll to position [70, 0]
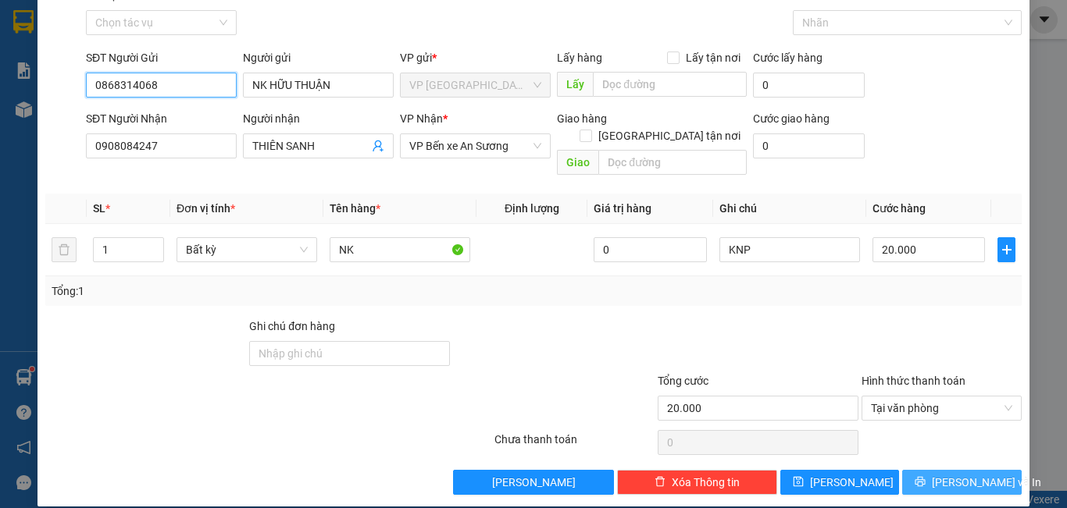
type input "0868314068"
click at [957, 474] on span "[PERSON_NAME] và In" at bounding box center [986, 482] width 109 height 17
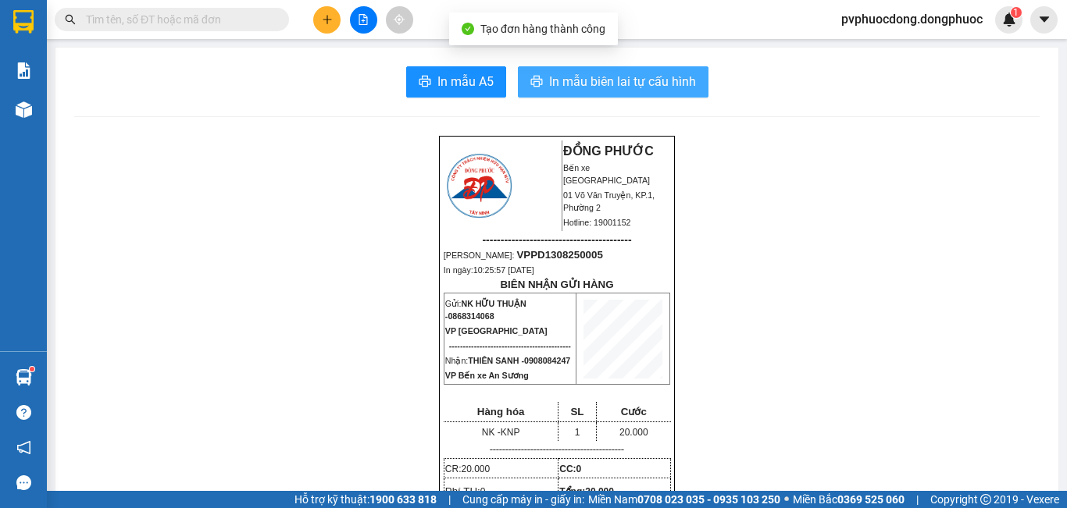
click at [552, 81] on span "In mẫu biên lai tự cấu hình" at bounding box center [622, 82] width 147 height 20
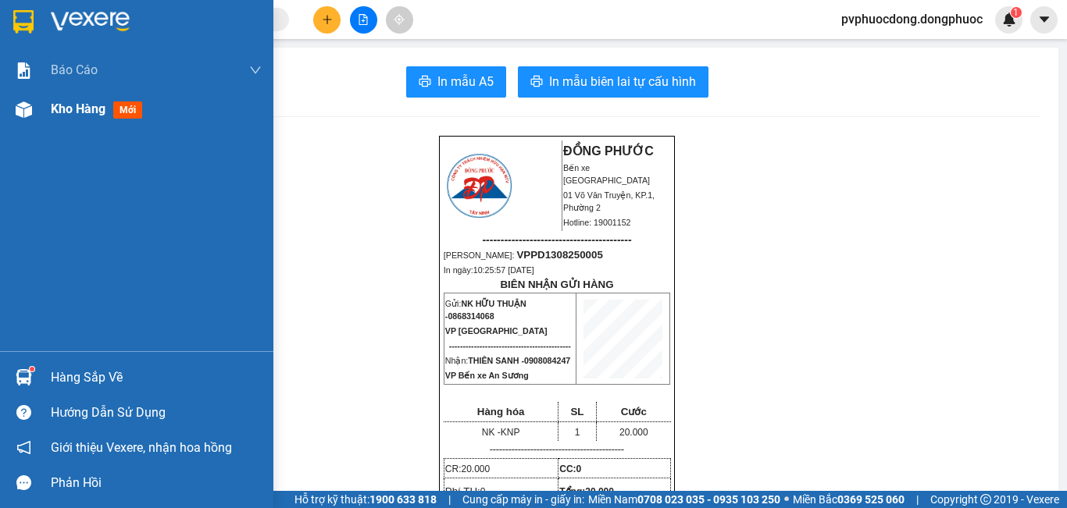
click at [98, 116] on span "Kho hàng" at bounding box center [78, 109] width 55 height 15
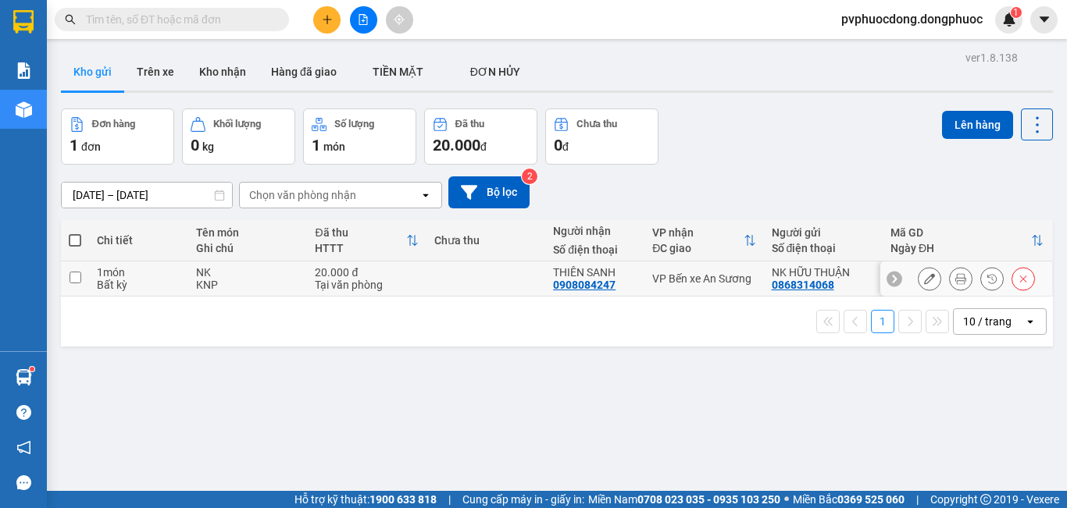
click at [240, 269] on div "NK" at bounding box center [247, 272] width 103 height 12
checkbox input "true"
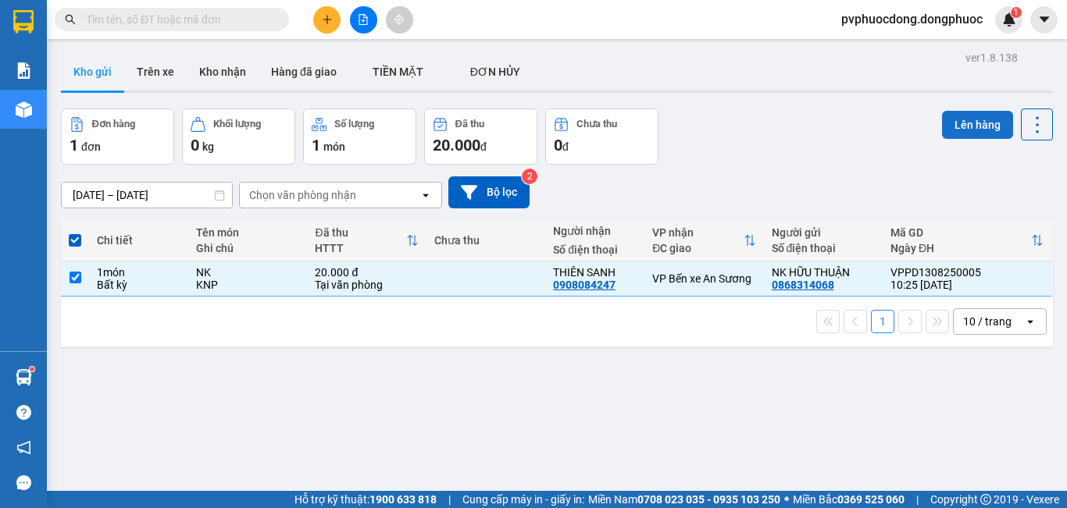
click at [976, 122] on button "Lên hàng" at bounding box center [977, 125] width 71 height 28
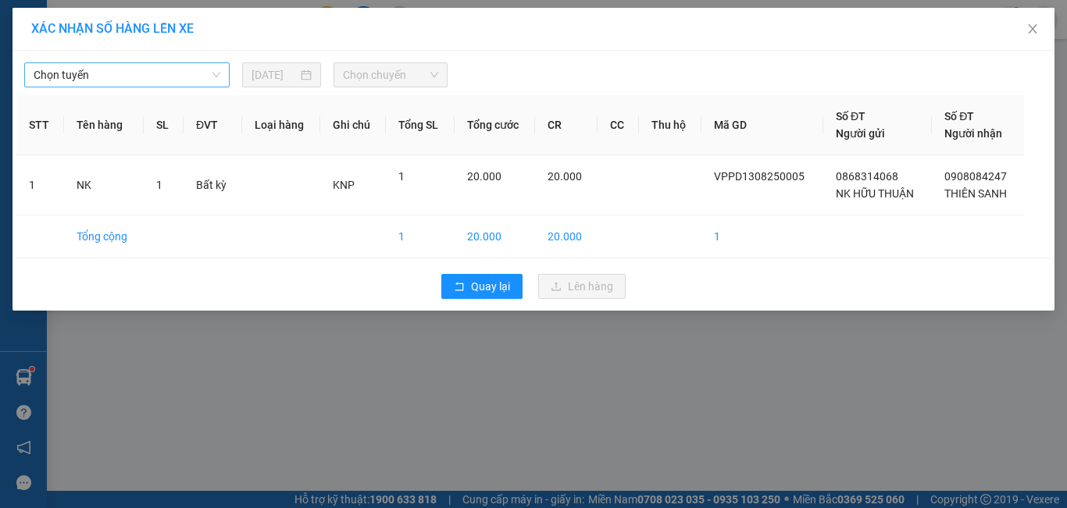
click at [93, 68] on span "Chọn tuyến" at bounding box center [127, 74] width 187 height 23
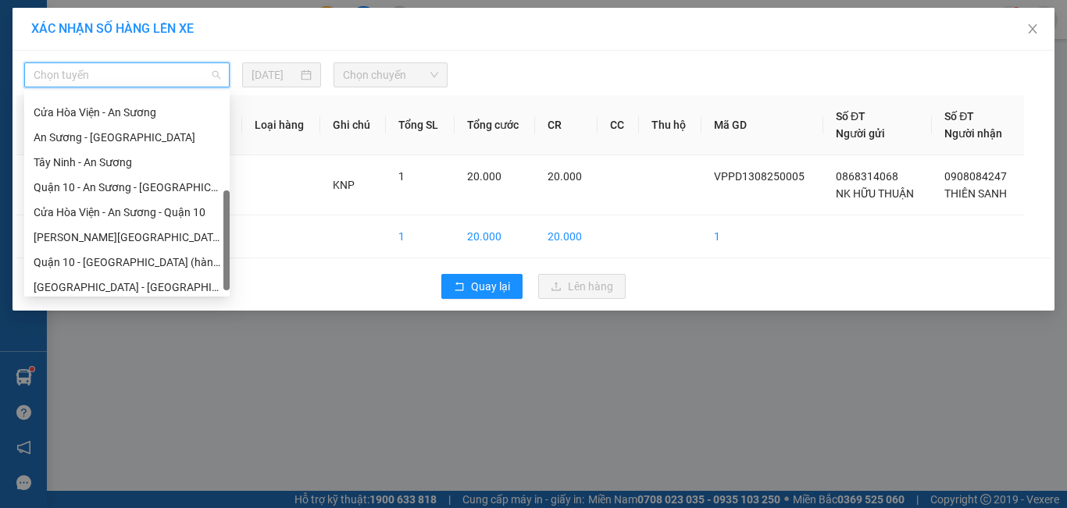
scroll to position [219, 0]
click at [98, 208] on div "Cửa Hòa Viện - An Sương - Quận 10" at bounding box center [127, 212] width 187 height 17
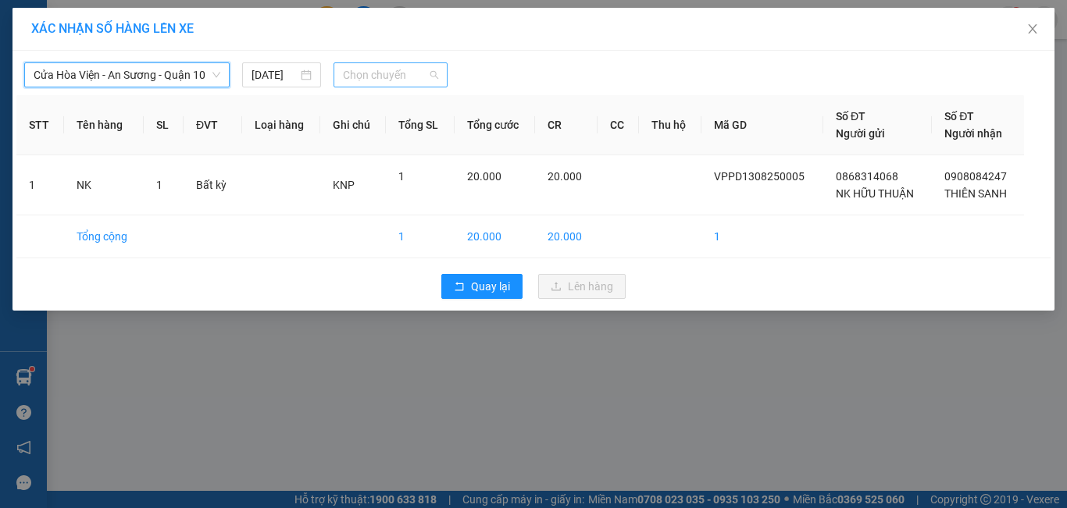
click at [396, 79] on span "Chọn chuyến" at bounding box center [391, 74] width 96 height 23
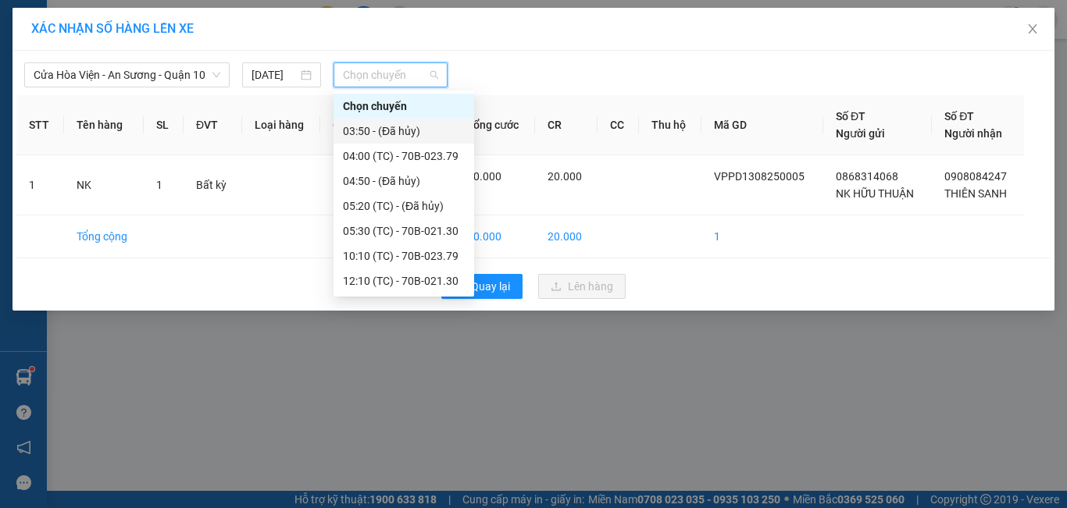
scroll to position [25, 0]
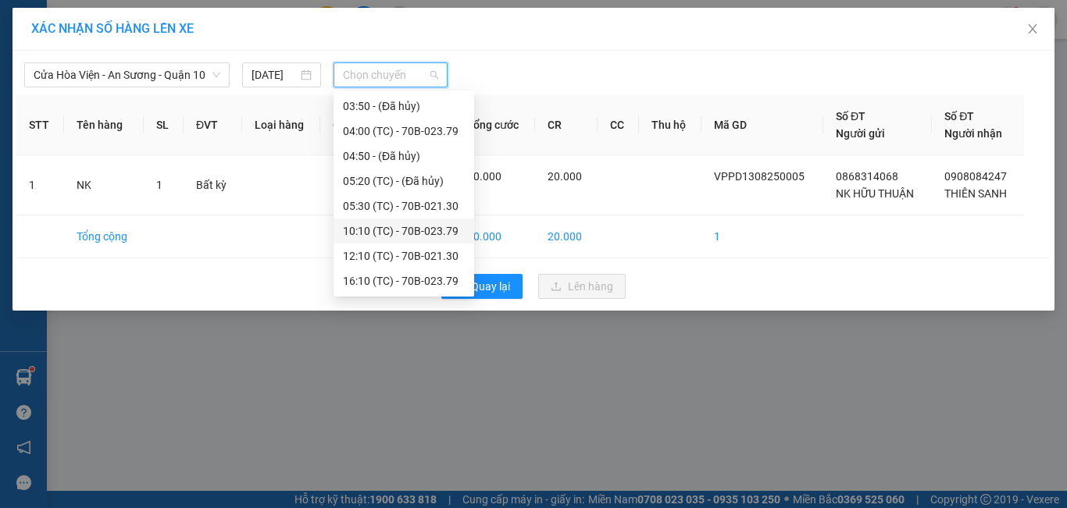
click at [441, 228] on div "10:10 (TC) - 70B-023.79" at bounding box center [404, 231] width 122 height 17
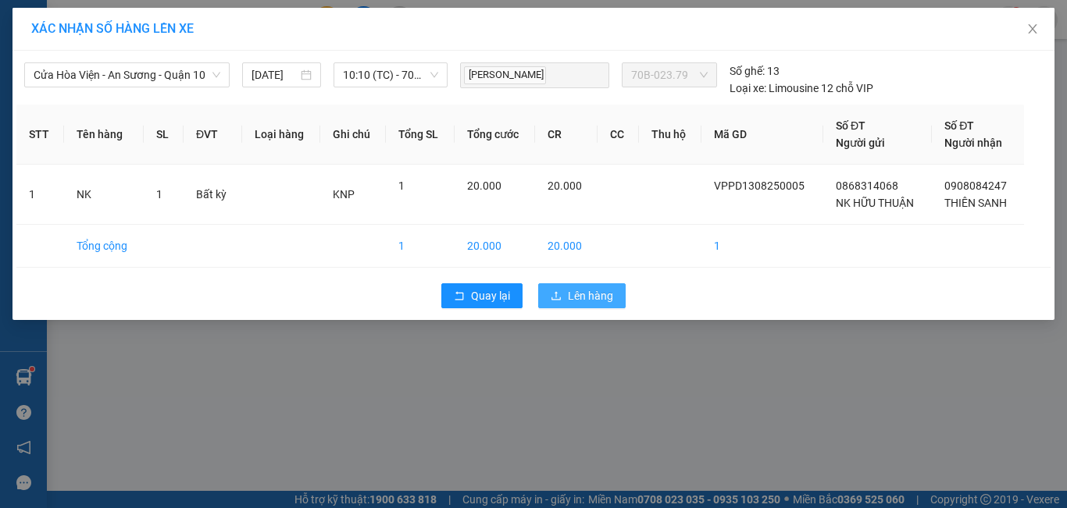
click at [606, 297] on span "Lên hàng" at bounding box center [590, 295] width 45 height 17
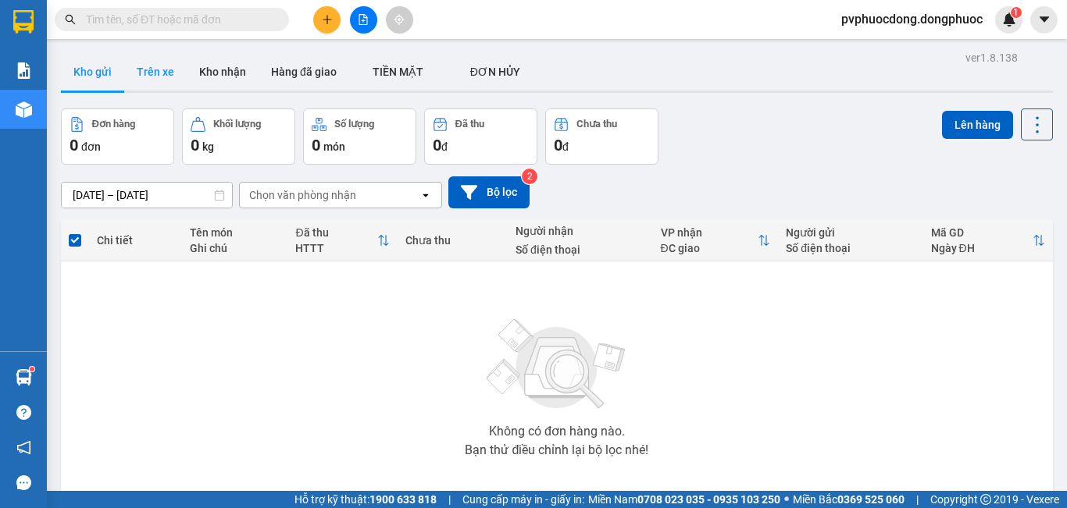
click at [166, 69] on button "Trên xe" at bounding box center [155, 71] width 62 height 37
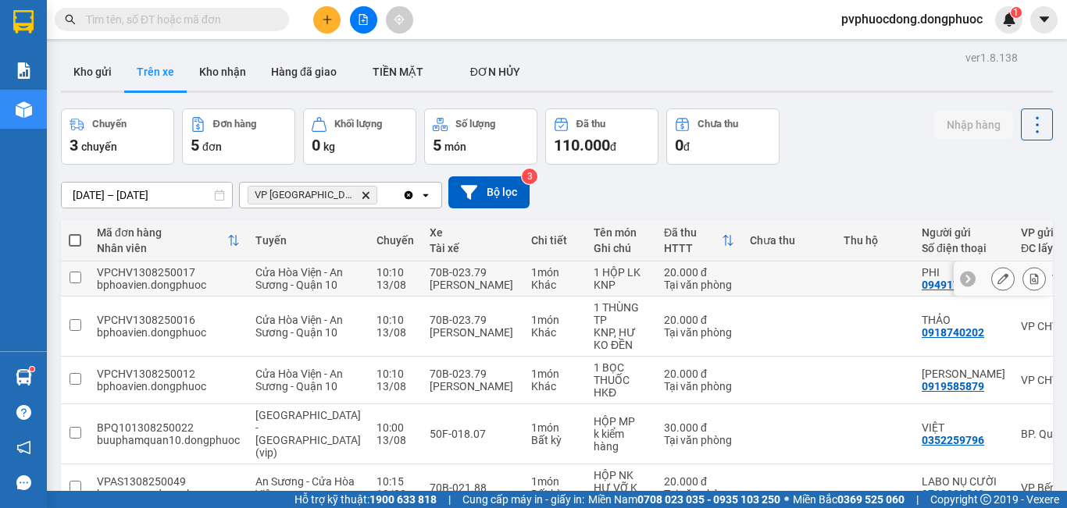
click at [531, 279] on div "1 món" at bounding box center [554, 272] width 47 height 12
checkbox input "true"
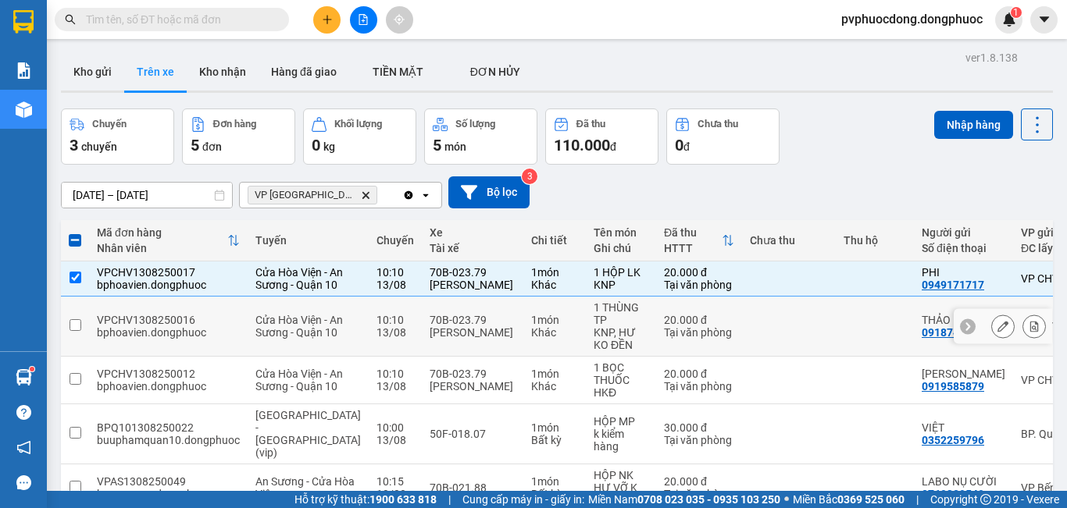
click at [531, 339] on div "Khác" at bounding box center [554, 332] width 47 height 12
checkbox input "true"
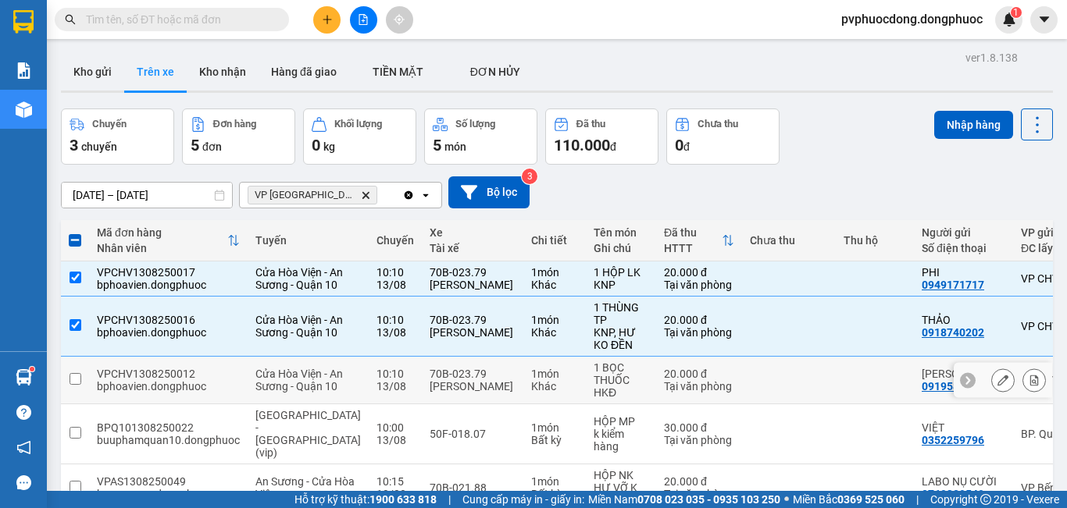
click at [531, 393] on div "Khác" at bounding box center [554, 386] width 47 height 12
checkbox input "true"
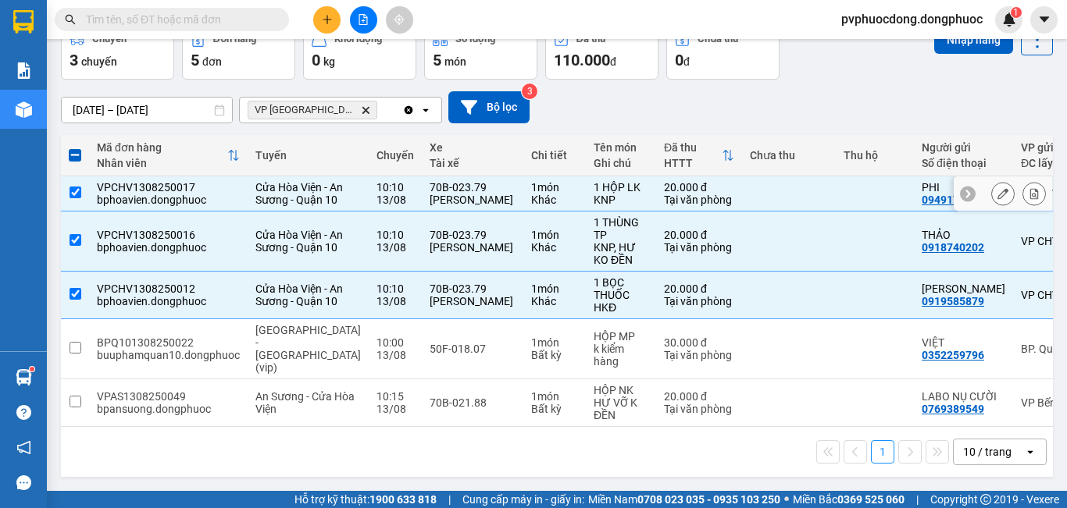
scroll to position [38, 0]
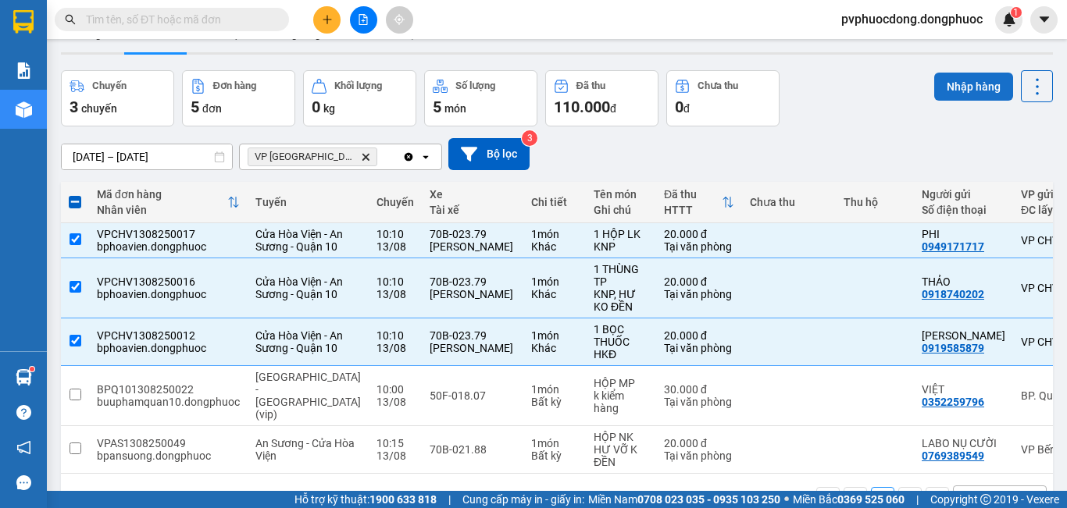
click at [973, 87] on button "Nhập hàng" at bounding box center [973, 87] width 79 height 28
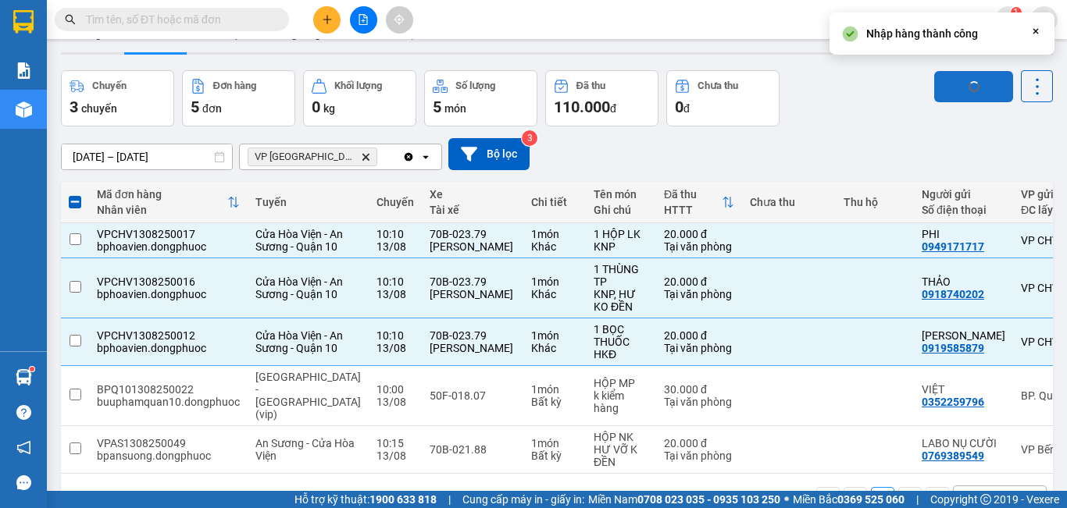
checkbox input "false"
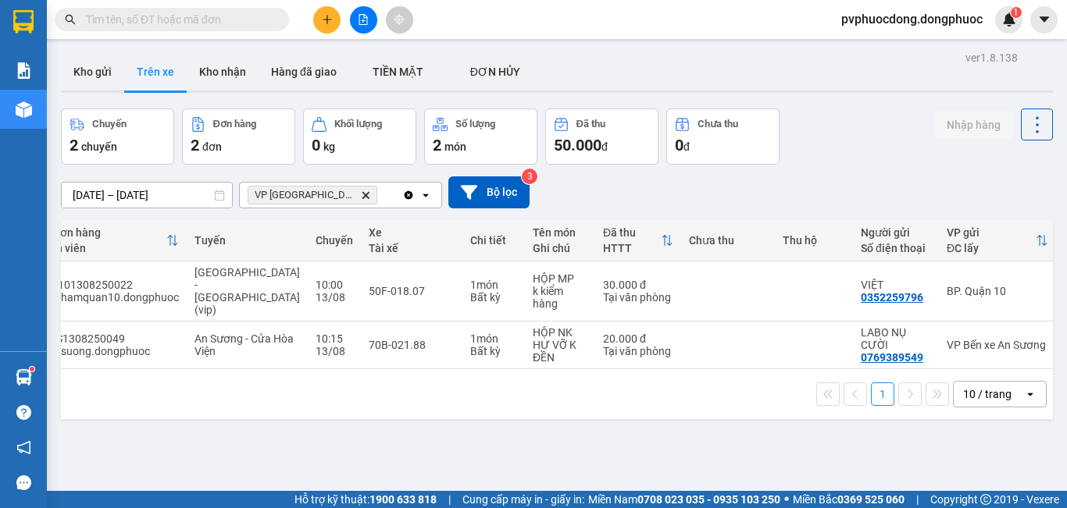
scroll to position [0, 0]
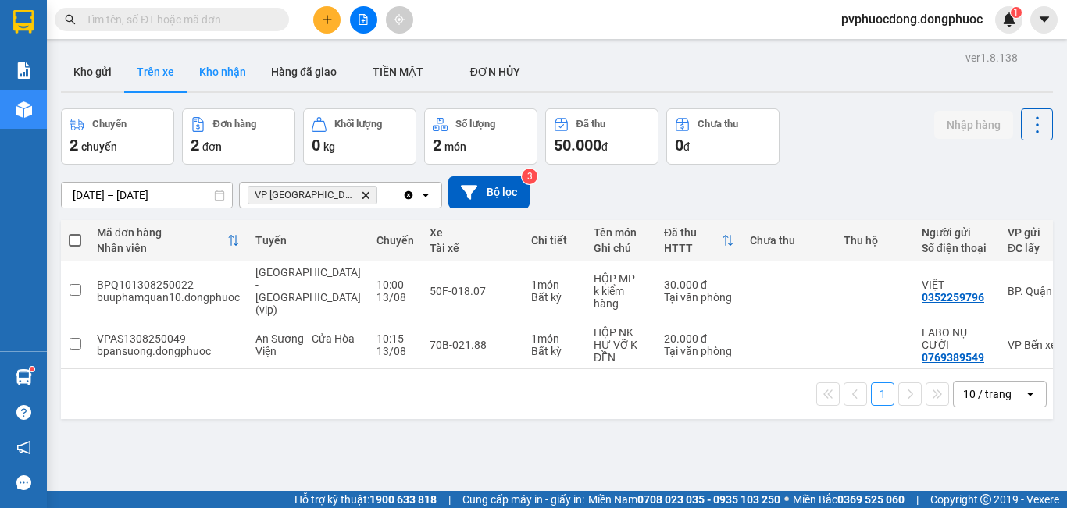
click at [200, 64] on button "Kho nhận" at bounding box center [223, 71] width 72 height 37
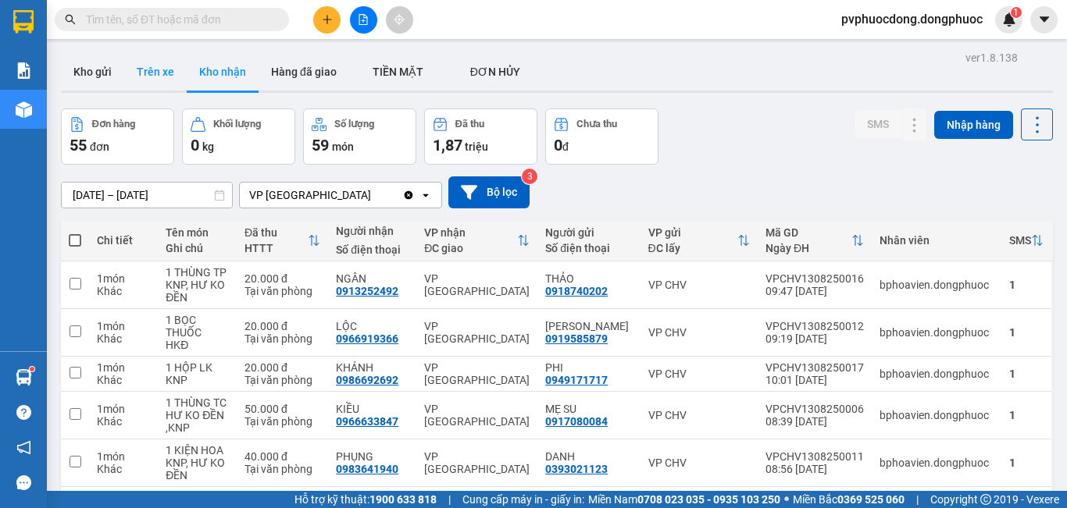
click at [158, 71] on button "Trên xe" at bounding box center [155, 71] width 62 height 37
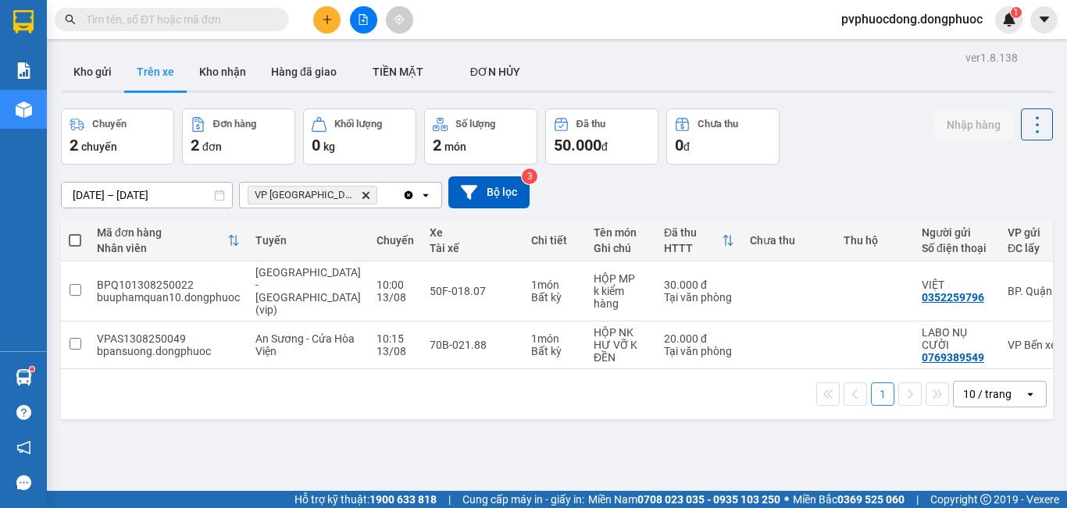
click at [194, 432] on div "ver 1.8.138 Kho gửi Trên xe Kho nhận Hàng đã giao TIỀN MẶT ĐƠN HỦY Chuyến 2 c…" at bounding box center [557, 301] width 1004 height 508
click at [332, 20] on icon "plus" at bounding box center [327, 19] width 11 height 11
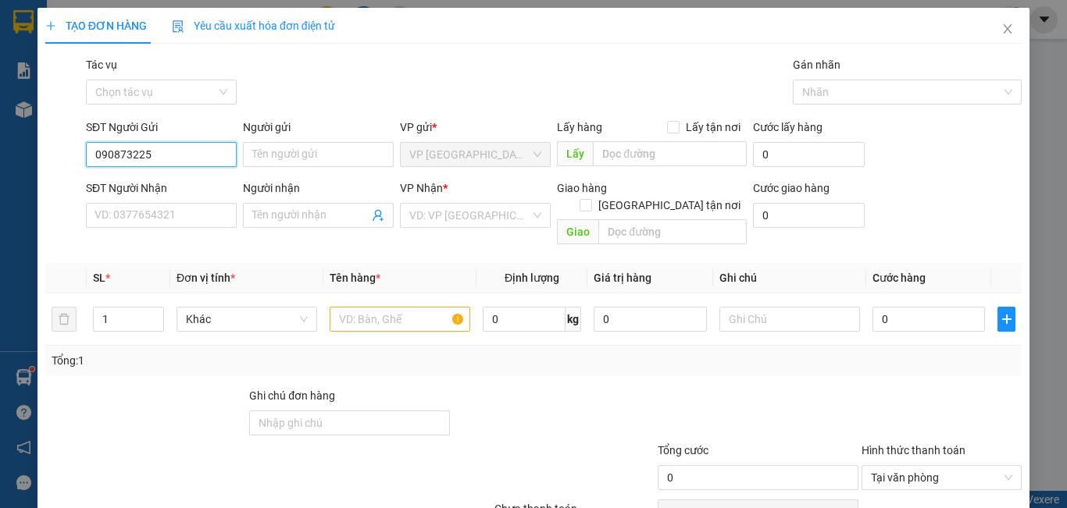
type input "0908732252"
click at [198, 174] on div "0908732252 - LOAN" at bounding box center [159, 185] width 149 height 25
type input "LOAN"
type input "0929238238"
type input "THỔ ĐỊA [GEOGRAPHIC_DATA]"
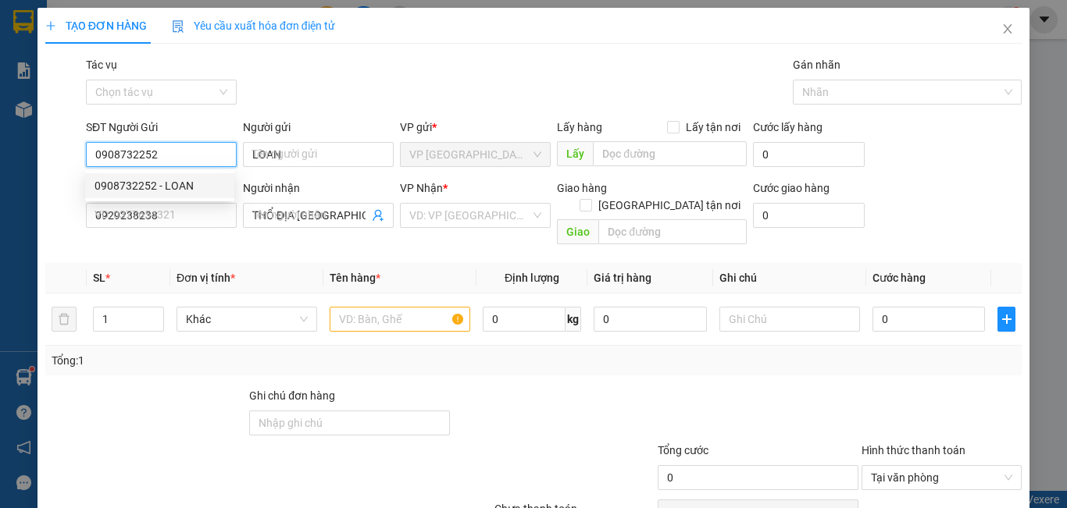
type input "20.000"
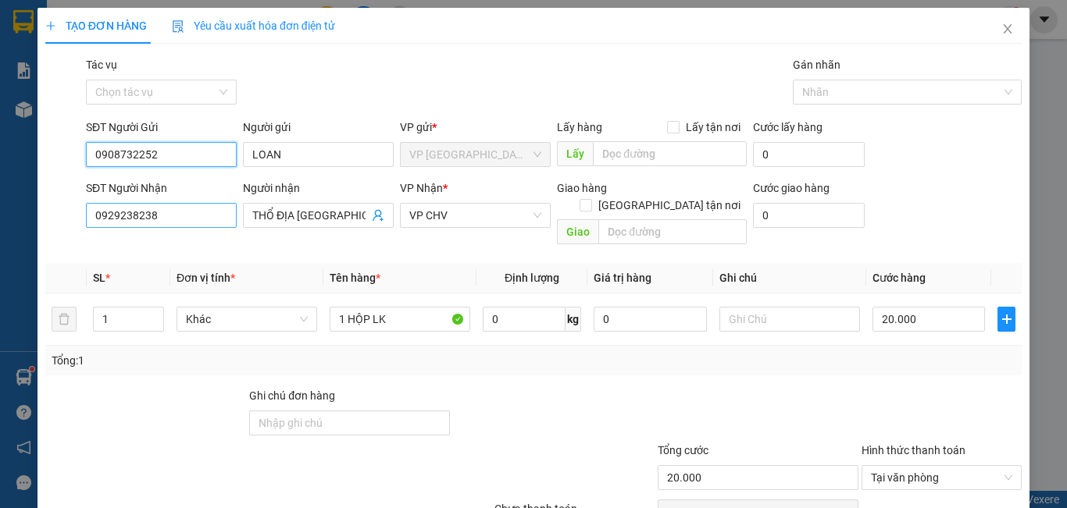
type input "0908732252"
drag, startPoint x: 166, startPoint y: 216, endPoint x: 0, endPoint y: 213, distance: 166.4
click at [0, 213] on div "TẠO ĐƠN HÀNG Yêu cầu xuất hóa đơn điện tử Transit Pickup Surcharge Ids Transit …" at bounding box center [533, 254] width 1067 height 508
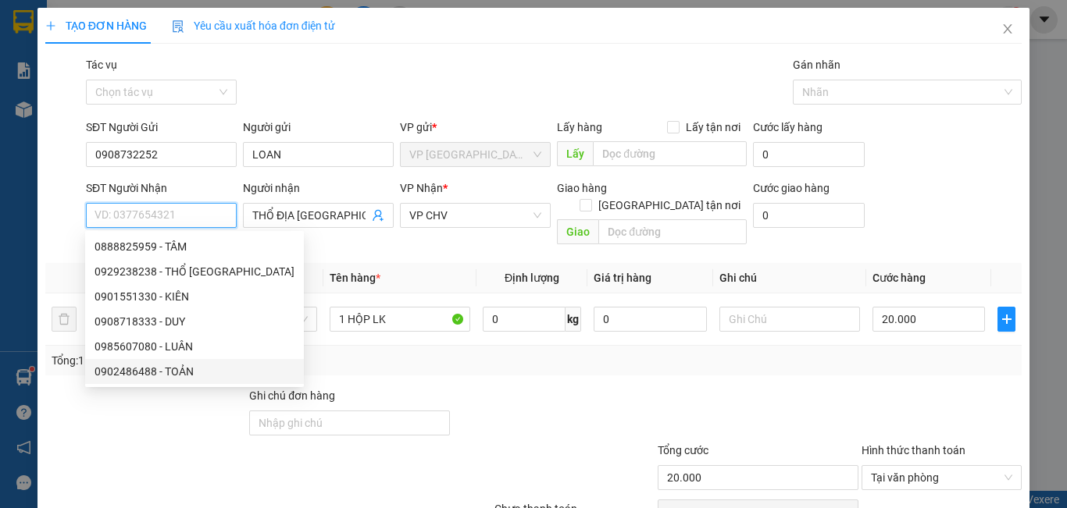
click at [198, 373] on div "0902486488 - TOẢN" at bounding box center [194, 371] width 200 height 17
type input "0902486488"
type input "TOẢN"
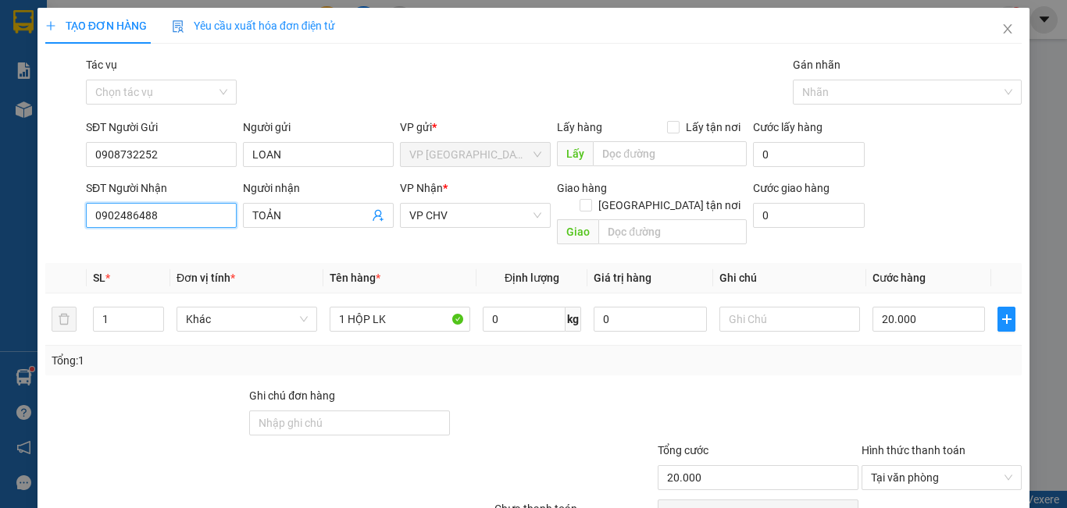
scroll to position [70, 0]
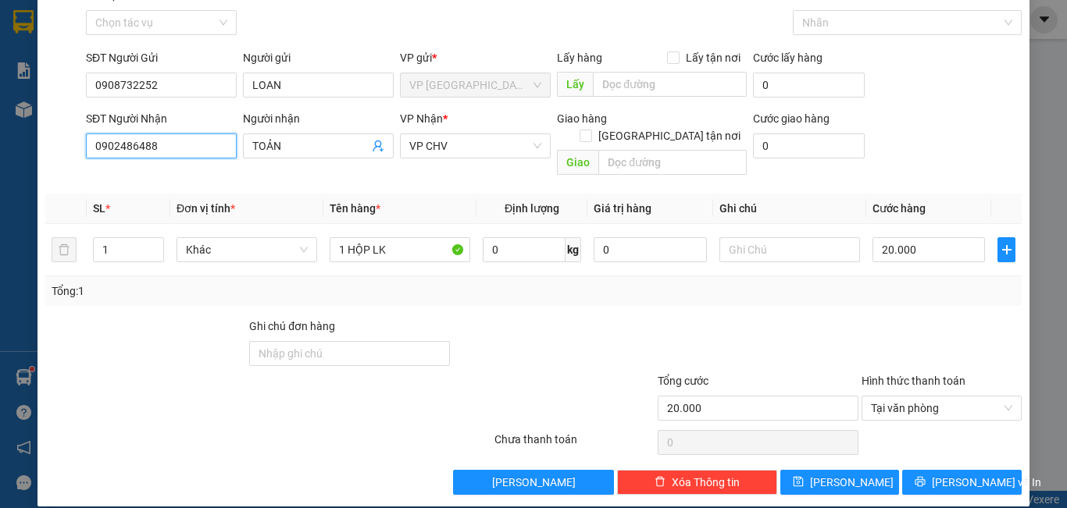
type input "0902486488"
click at [935, 470] on button "[PERSON_NAME] và In" at bounding box center [961, 482] width 119 height 25
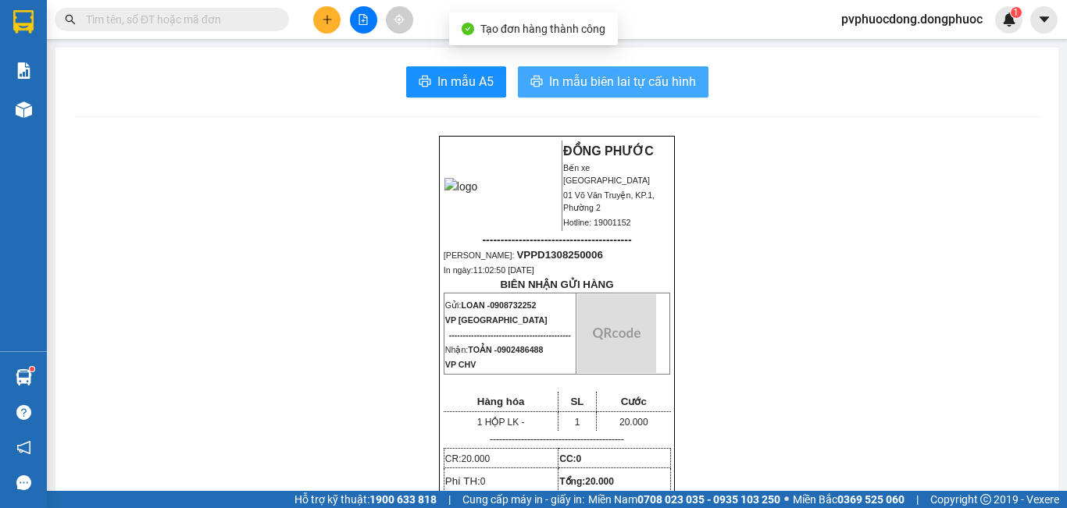
click at [611, 79] on span "In mẫu biên lai tự cấu hình" at bounding box center [622, 82] width 147 height 20
